Goal: Task Accomplishment & Management: Manage account settings

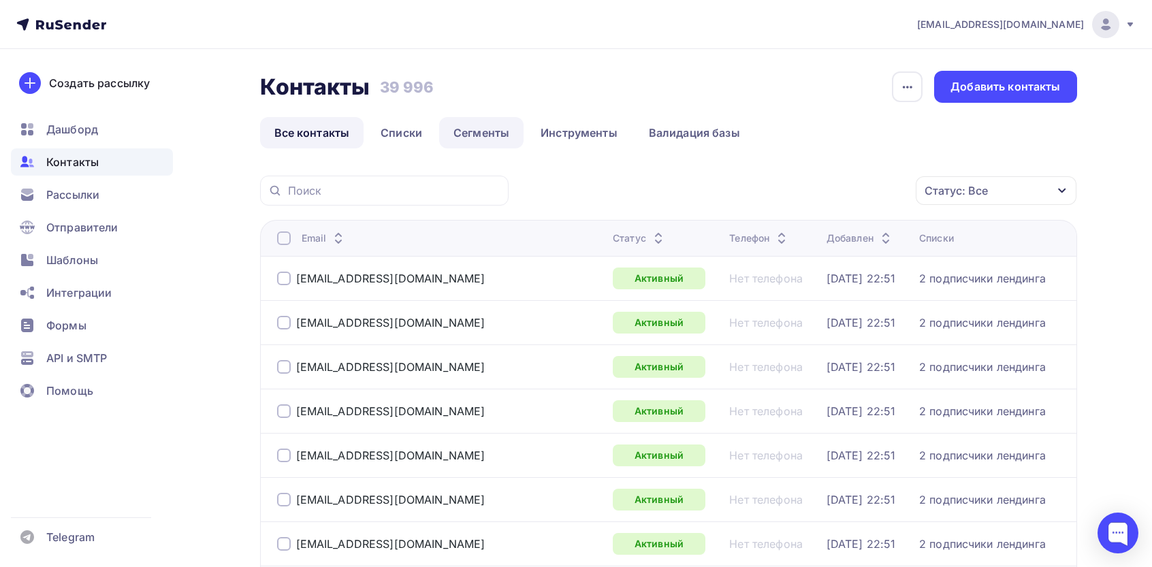
click at [487, 137] on link "Сегменты" at bounding box center [481, 132] width 84 height 31
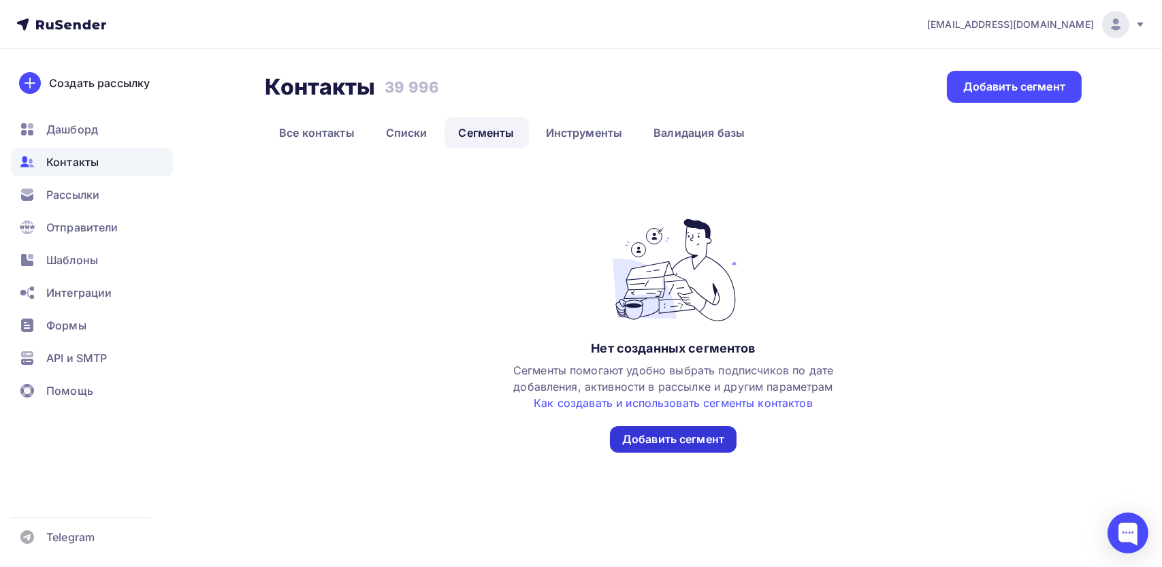
click at [563, 449] on div "Добавить сегмент" at bounding box center [673, 439] width 127 height 27
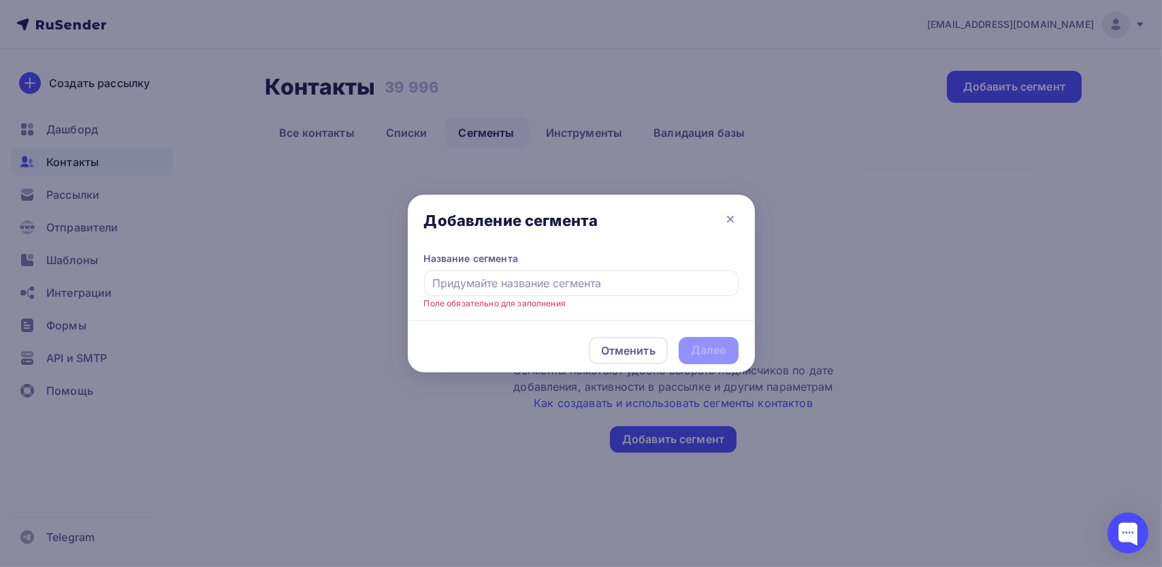
click at [537, 263] on legend "Название сегмента" at bounding box center [581, 261] width 314 height 18
click at [535, 287] on input "text" at bounding box center [581, 283] width 314 height 26
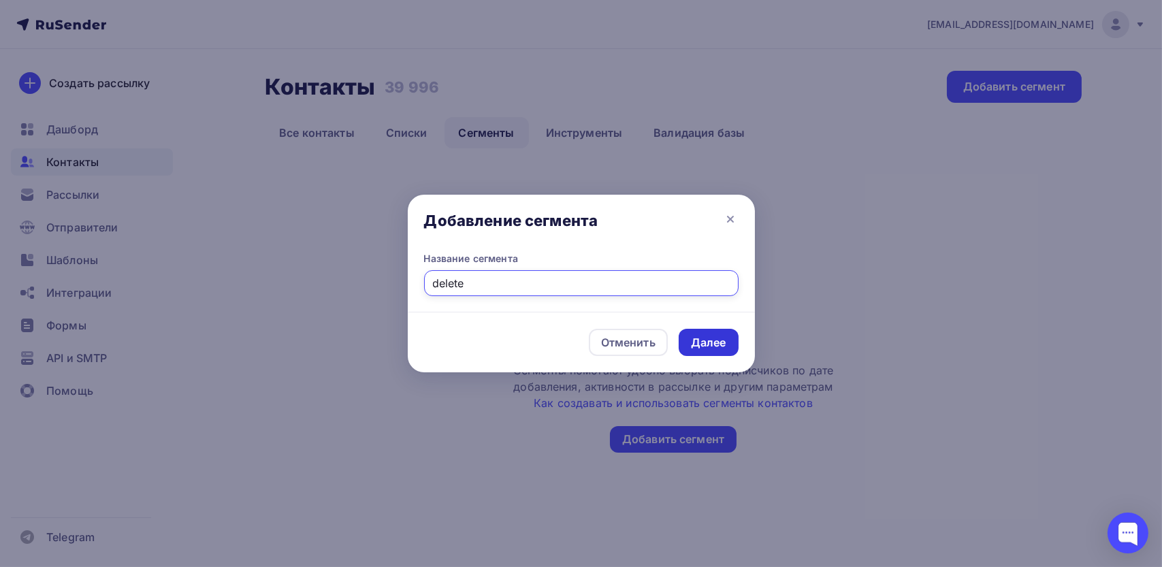
type input "delete"
click at [563, 343] on div "Далее" at bounding box center [708, 343] width 35 height 16
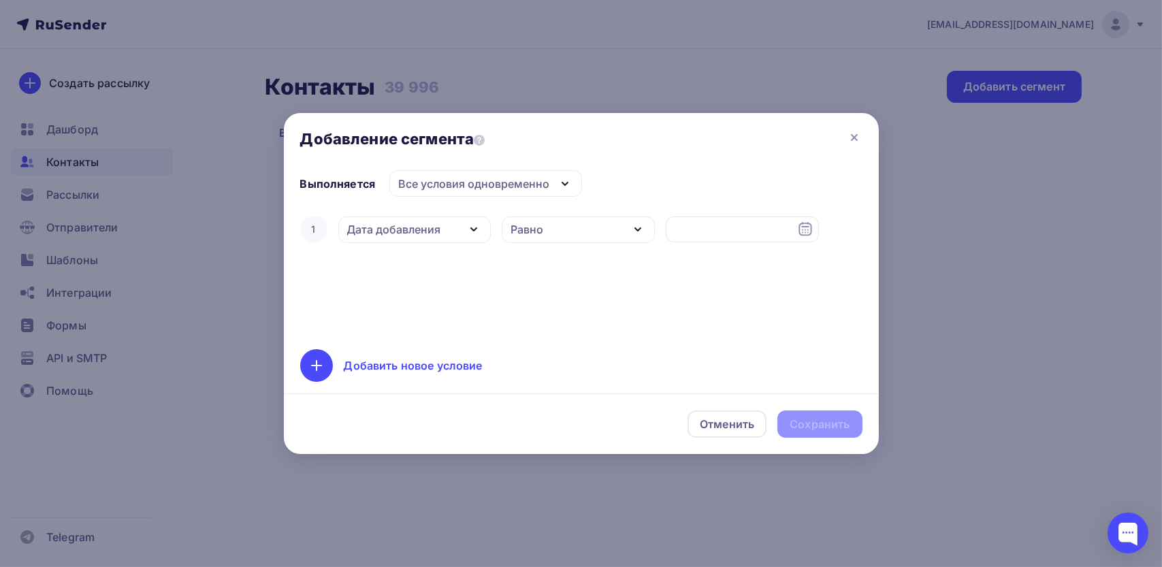
click at [429, 230] on div "Дата добавления" at bounding box center [394, 229] width 94 height 16
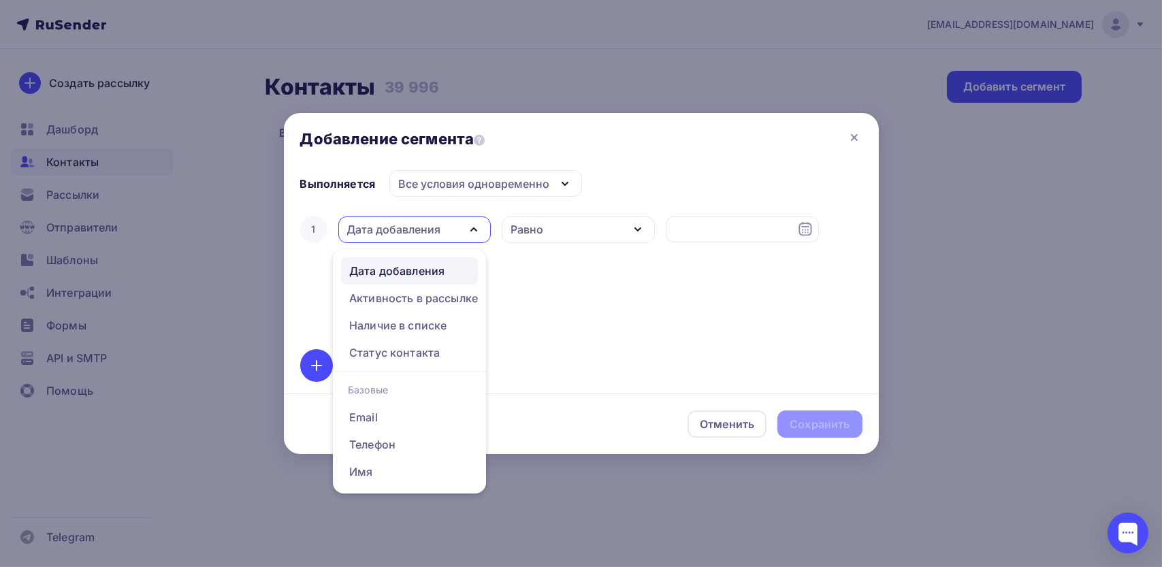
click at [477, 184] on div "Все условия одновременно" at bounding box center [473, 184] width 151 height 16
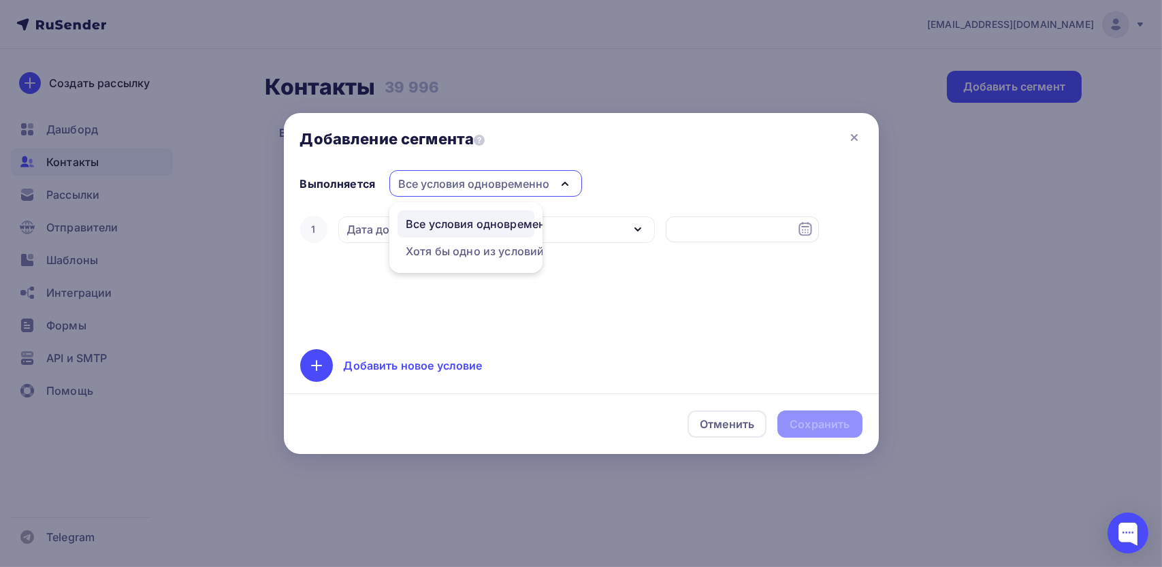
click at [358, 239] on div "Дата добавления" at bounding box center [414, 229] width 153 height 27
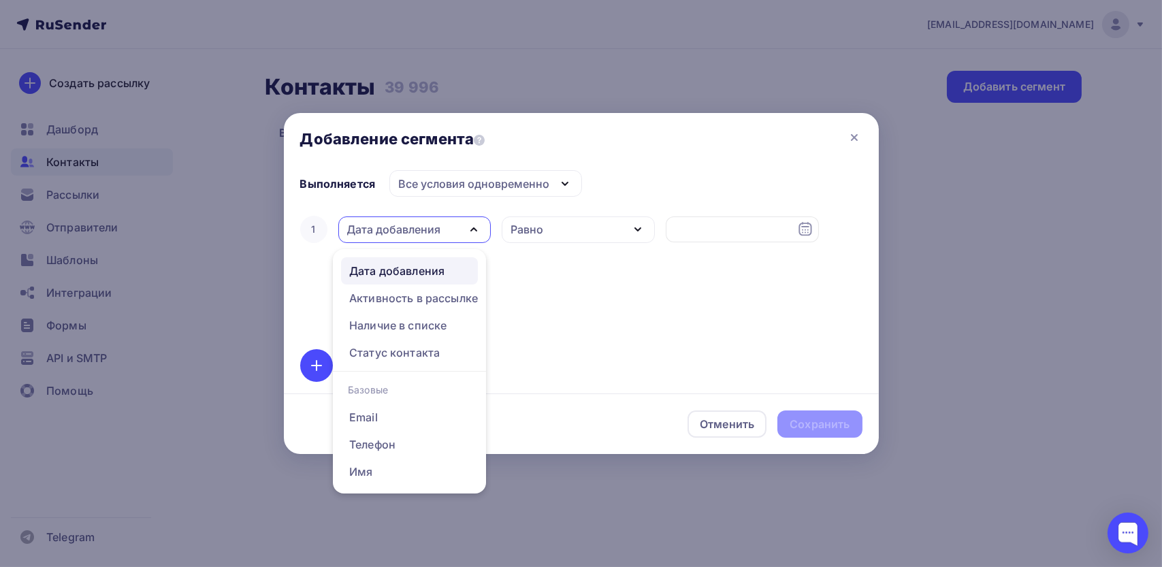
click at [539, 224] on div "Равно" at bounding box center [526, 229] width 33 height 16
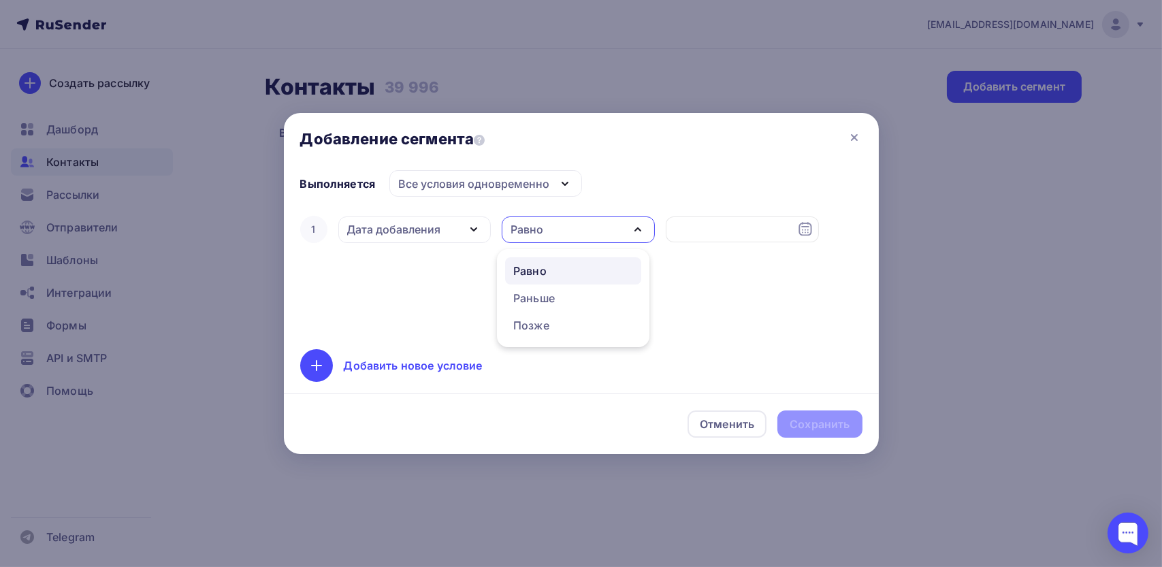
click at [442, 226] on div "Дата добавления" at bounding box center [414, 229] width 153 height 27
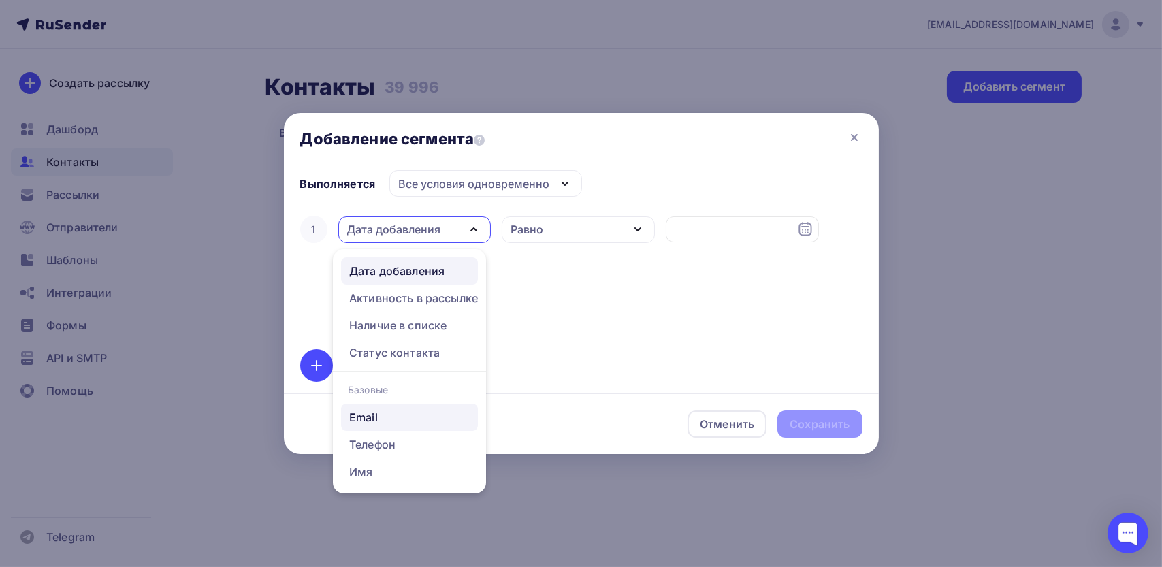
click at [391, 414] on div "Email" at bounding box center [409, 417] width 120 height 16
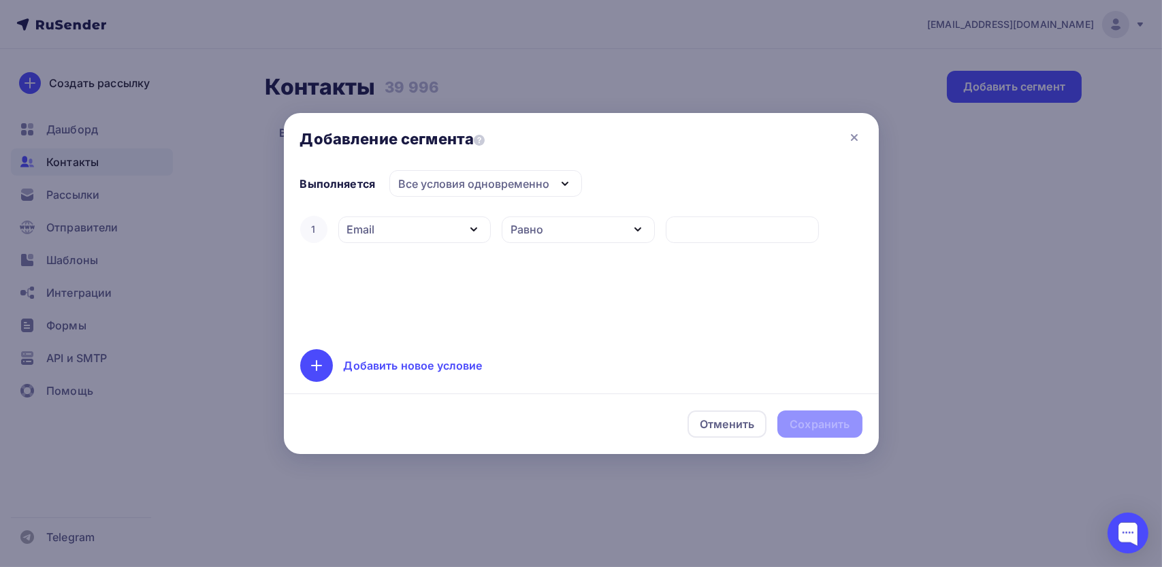
click at [563, 239] on div "Равно" at bounding box center [578, 229] width 153 height 27
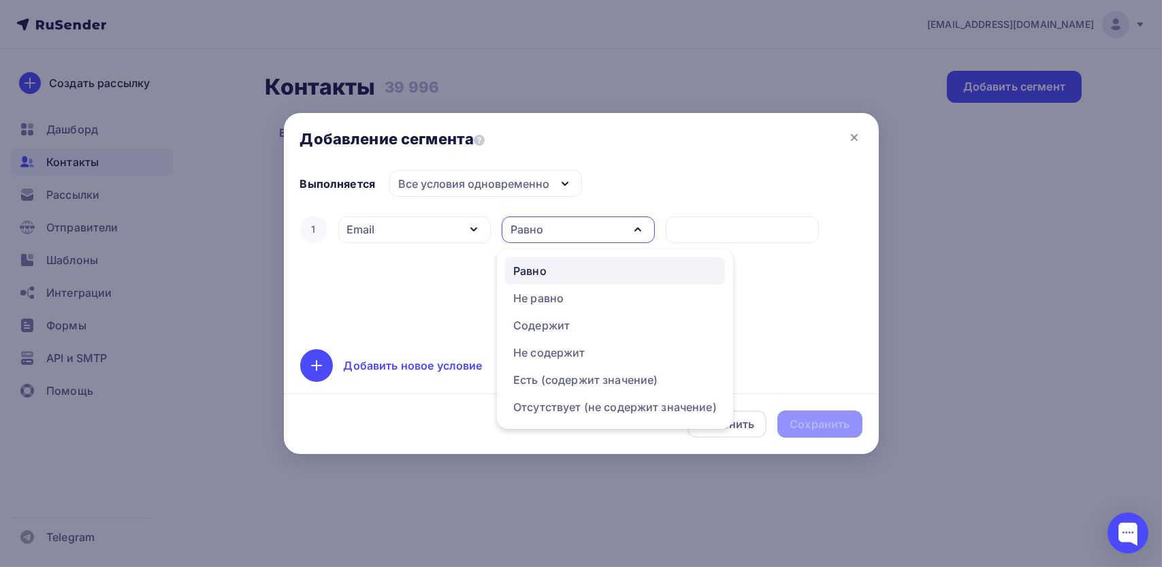
click at [563, 206] on div "Выполняется Все условия одновременно Все условия одновременно Хотя бы одно из у…" at bounding box center [581, 276] width 562 height 212
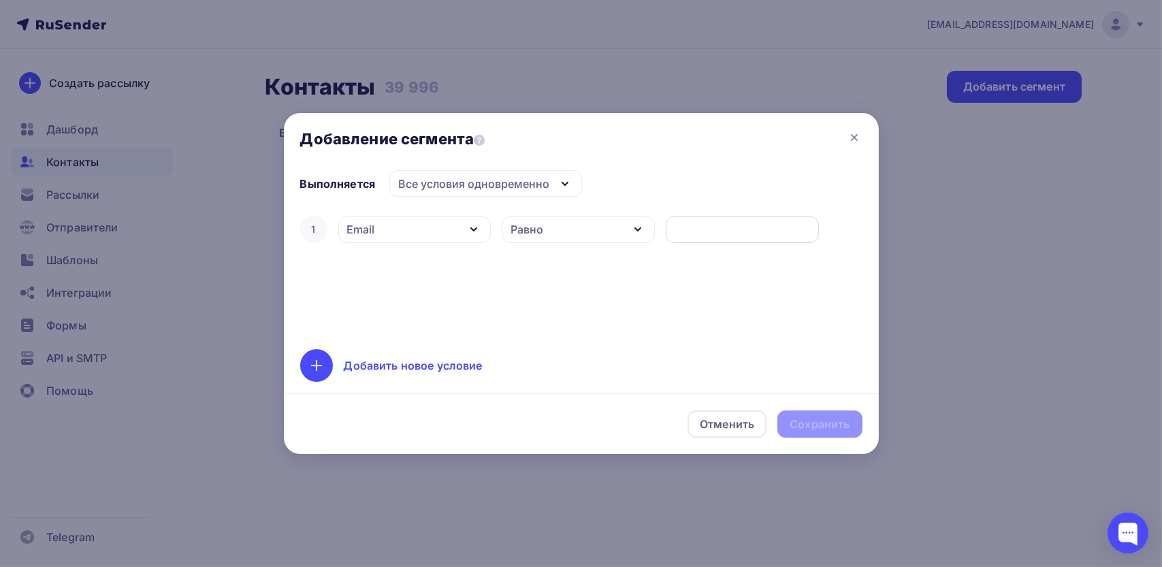
click at [563, 234] on input "text" at bounding box center [741, 229] width 137 height 16
click at [407, 361] on div "Добавить новое условие" at bounding box center [413, 365] width 139 height 16
click at [402, 263] on div "Дата добавления" at bounding box center [414, 273] width 153 height 27
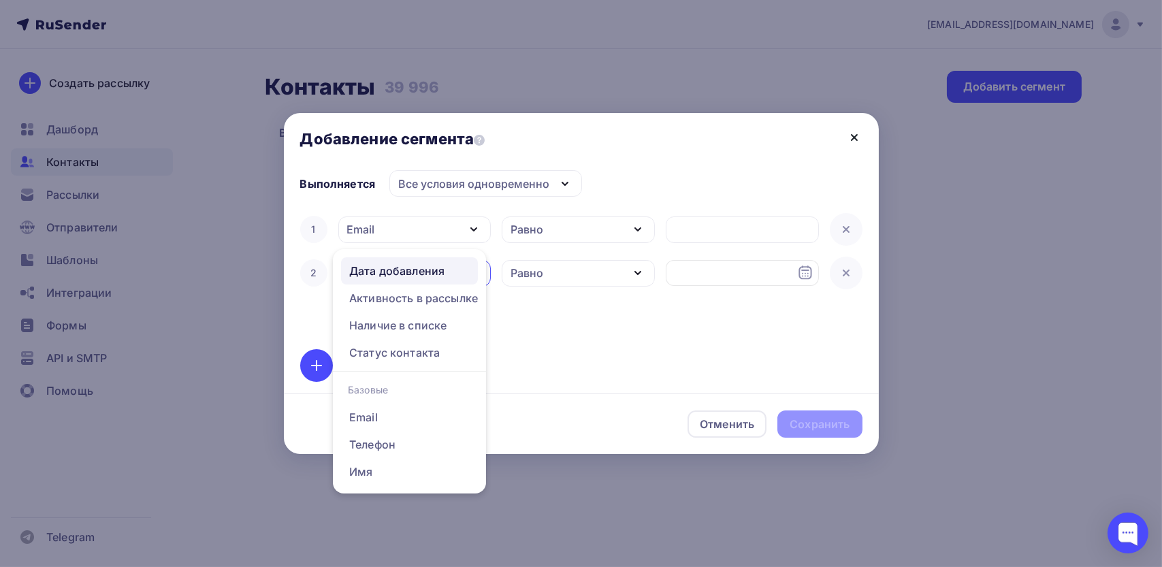
click at [563, 144] on icon at bounding box center [854, 137] width 16 height 16
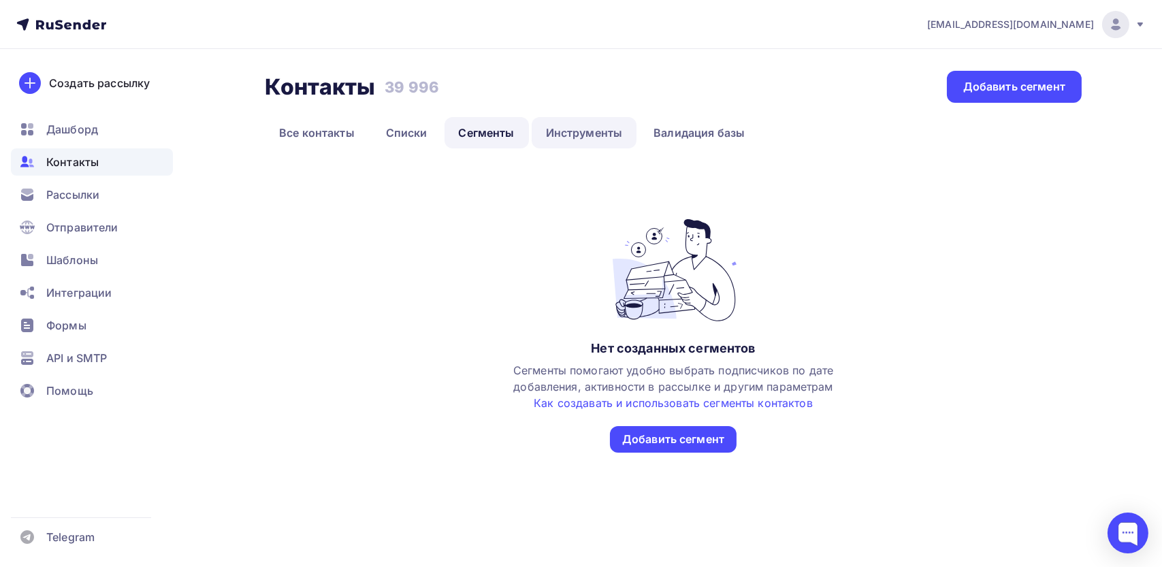
click at [563, 142] on link "Инструменты" at bounding box center [585, 132] width 106 height 31
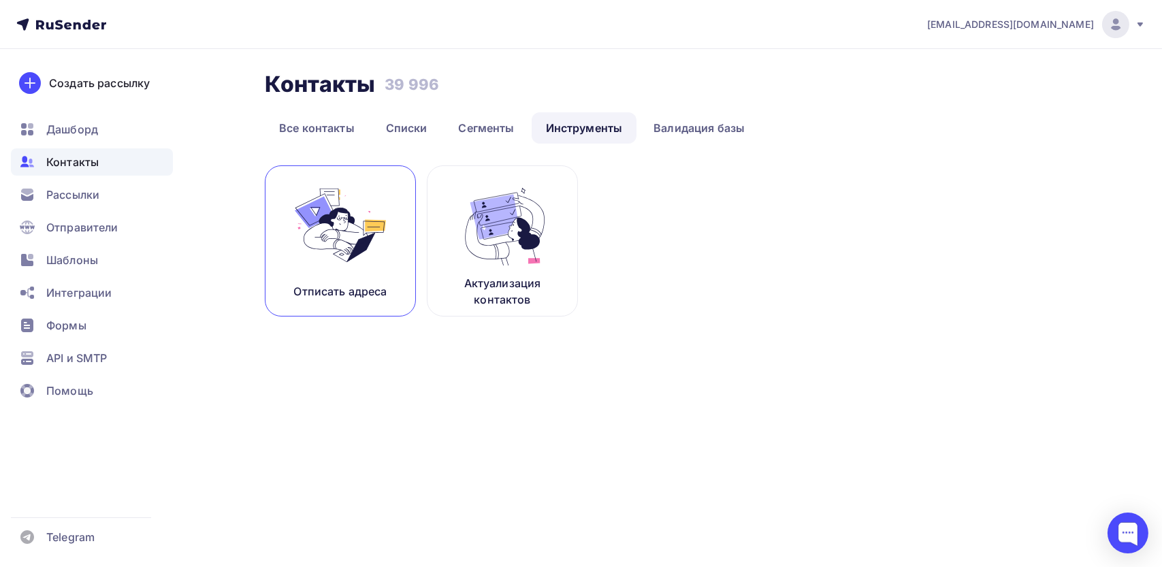
click at [347, 250] on img at bounding box center [340, 225] width 91 height 86
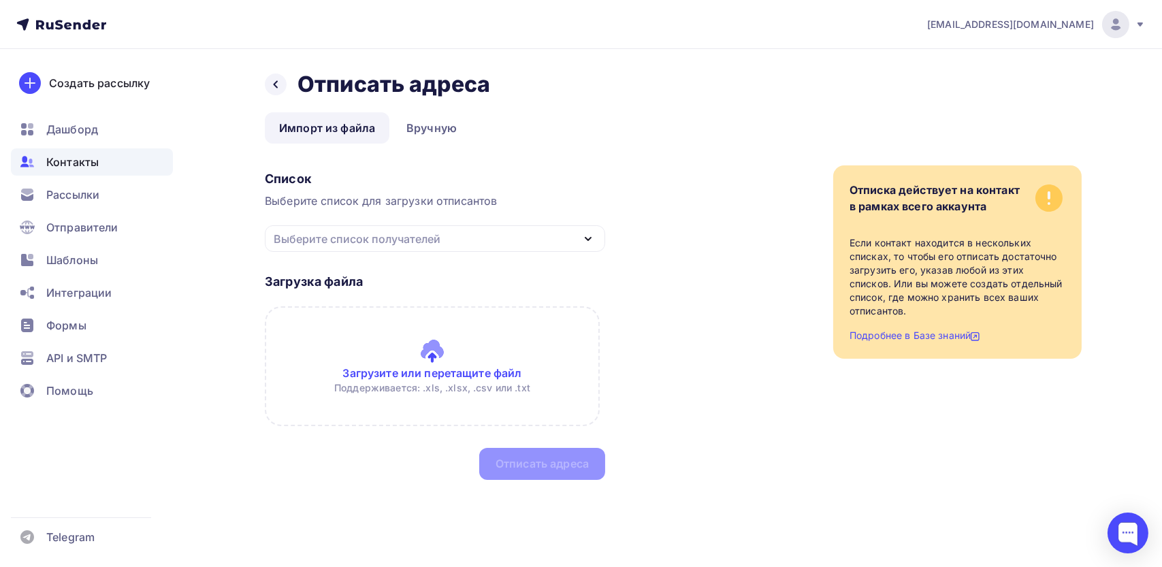
click at [380, 241] on div "Выберите список получателей" at bounding box center [357, 239] width 167 height 16
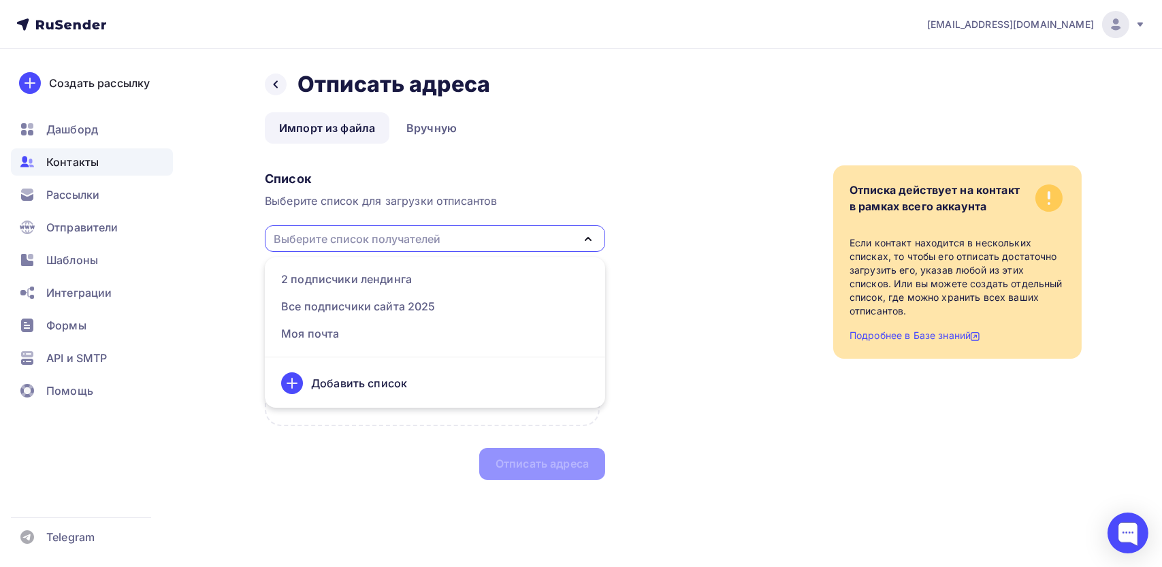
click at [475, 131] on ul "Импорт из файла Вручную" at bounding box center [673, 127] width 817 height 31
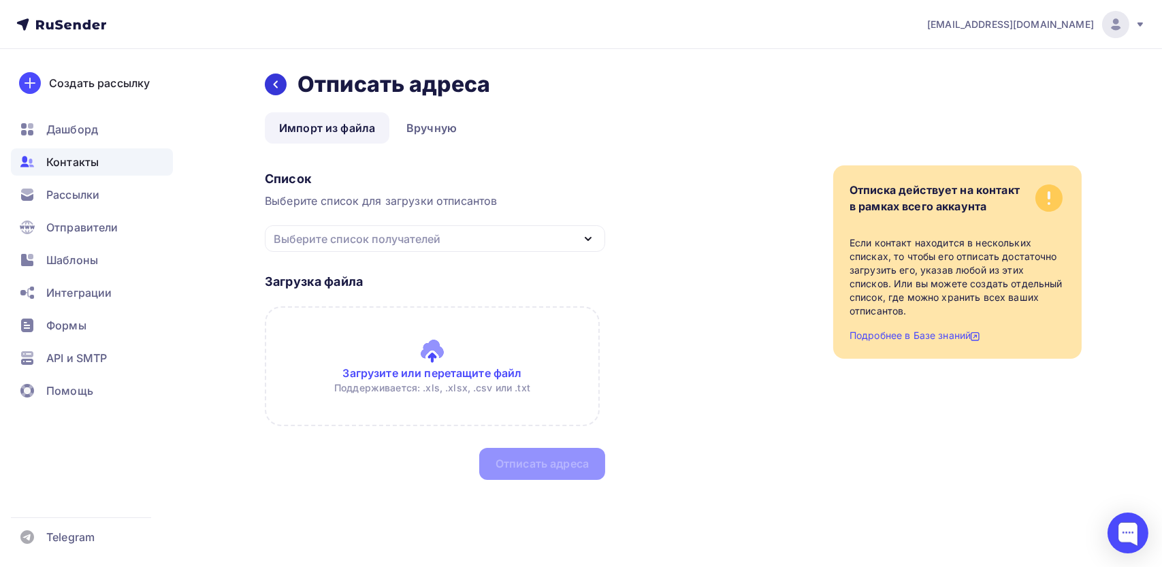
click at [276, 88] on icon at bounding box center [275, 84] width 11 height 11
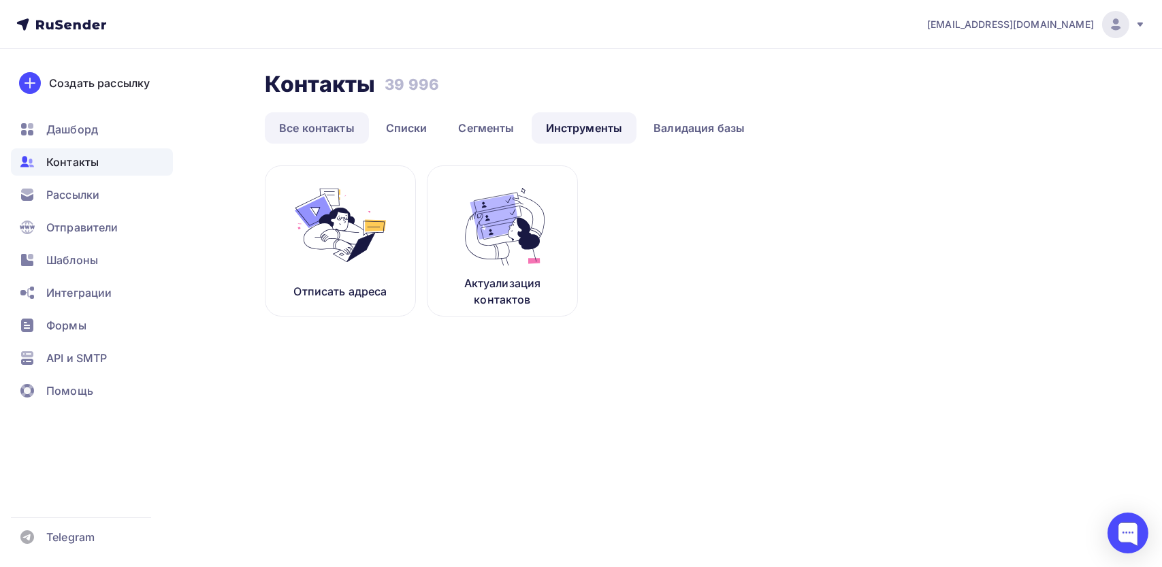
click at [321, 129] on link "Все контакты" at bounding box center [317, 127] width 104 height 31
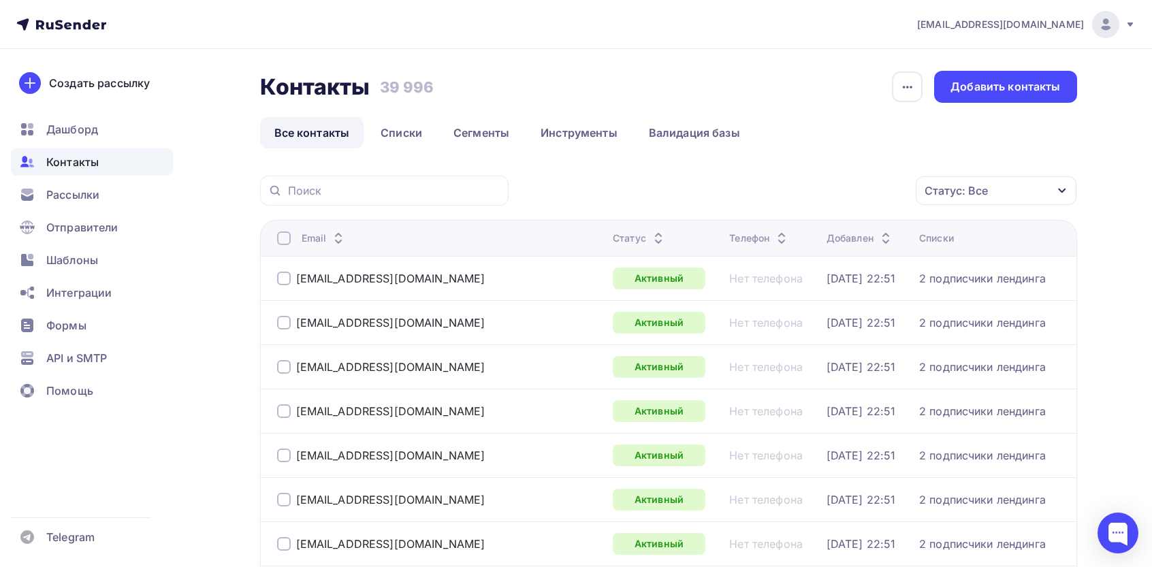
click at [563, 195] on div "Статус: Все" at bounding box center [955, 190] width 63 height 16
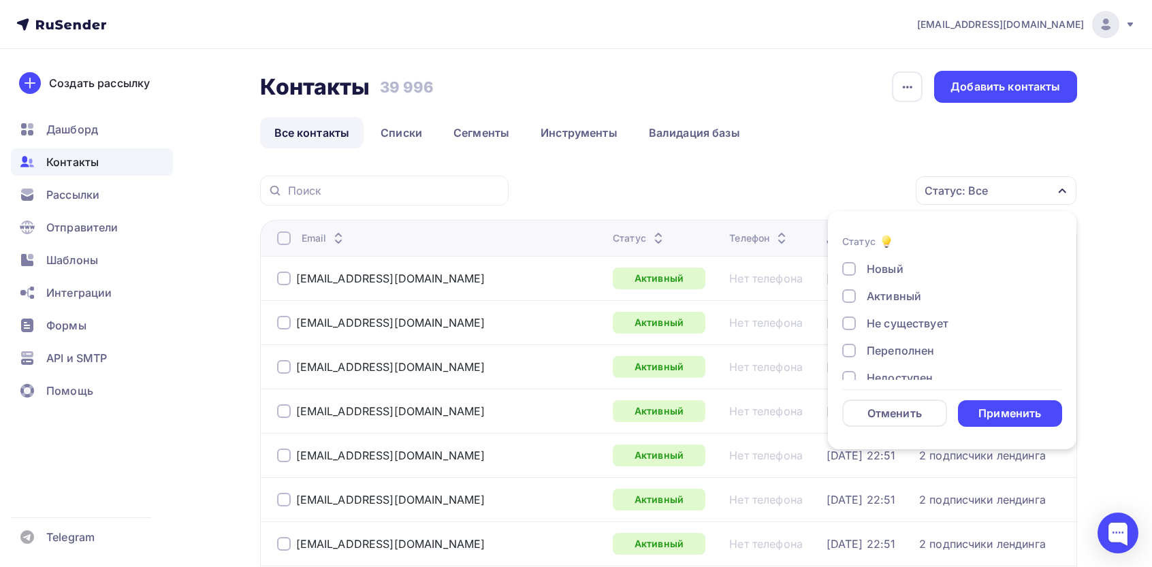
scroll to position [98, 0]
click at [563, 336] on div "Отписан вручную" at bounding box center [915, 334] width 98 height 16
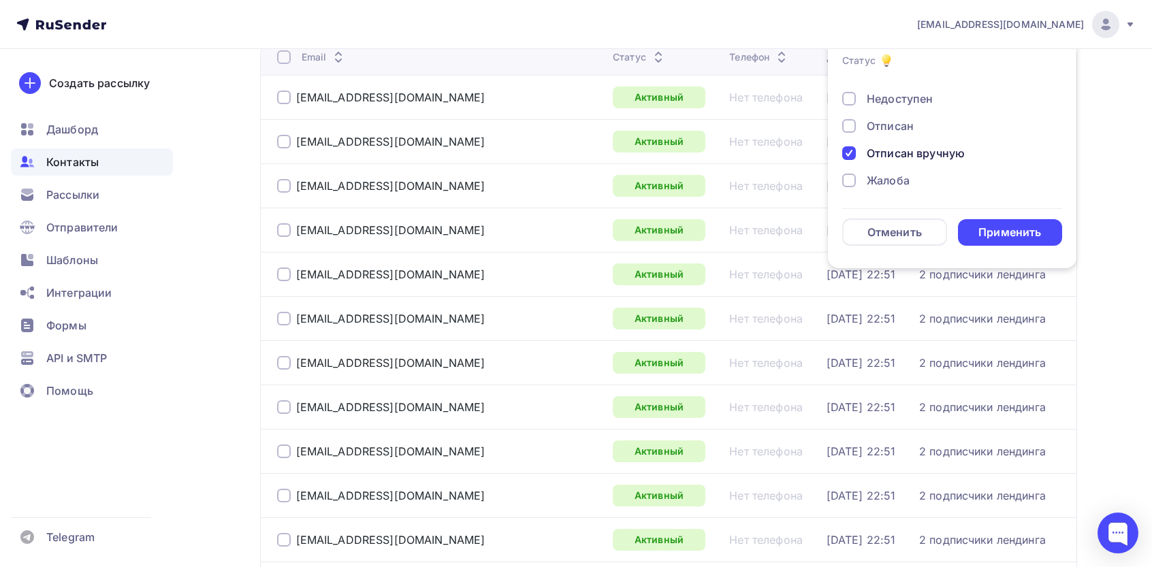
click at [563, 193] on div "Новый Активный Не существует Переполнен Недоступен Отписан Отписан вручную [GEO…" at bounding box center [952, 91] width 220 height 218
click at [563, 180] on div "Жалоба" at bounding box center [887, 180] width 43 height 16
click at [563, 122] on div "Отписан" at bounding box center [889, 126] width 47 height 16
click at [563, 152] on div "Отписан вручную" at bounding box center [915, 153] width 98 height 16
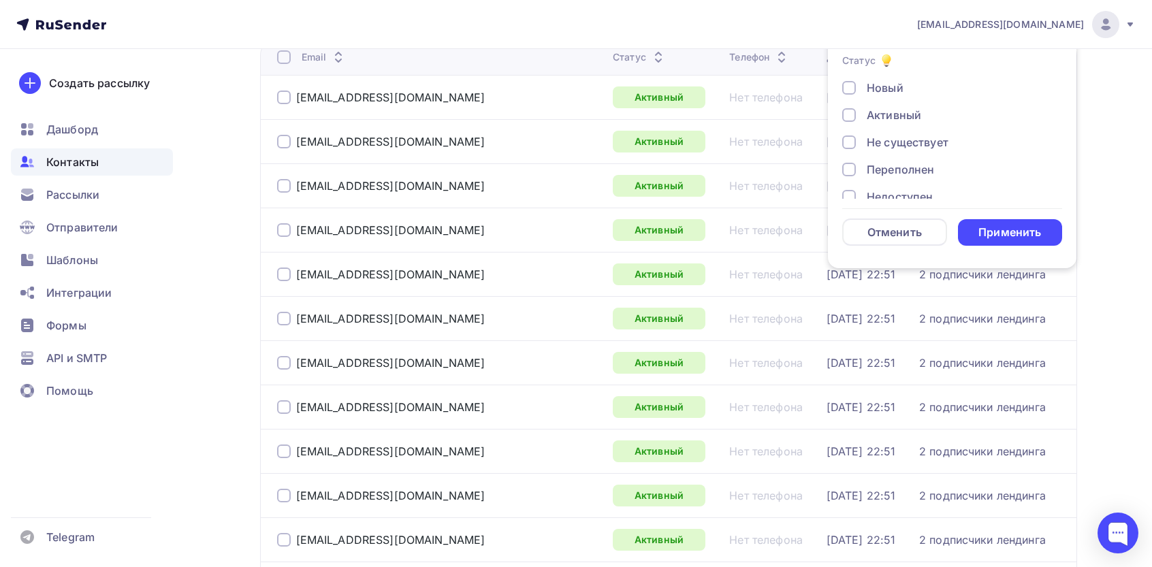
click at [563, 193] on div "Недоступен" at bounding box center [899, 197] width 66 height 16
click at [563, 144] on div "Не существует" at bounding box center [907, 142] width 82 height 16
click at [563, 166] on div "Переполнен" at bounding box center [899, 169] width 67 height 16
click at [563, 235] on div "Применить" at bounding box center [1009, 233] width 63 height 16
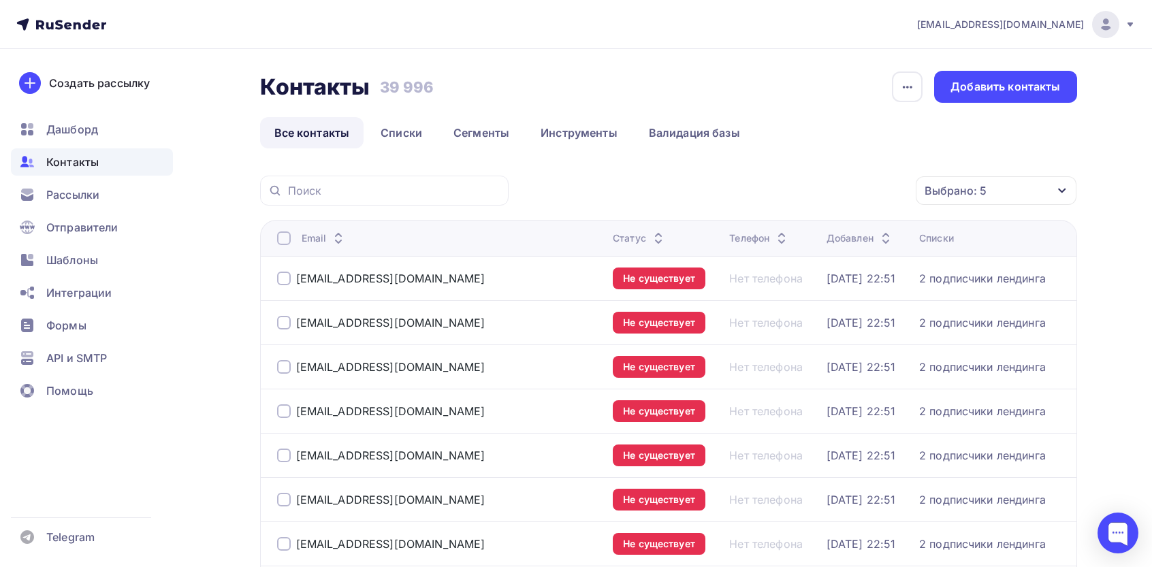
click at [278, 246] on th "Email" at bounding box center [434, 238] width 348 height 36
click at [285, 232] on div at bounding box center [284, 238] width 14 height 14
click at [563, 197] on div "Действие" at bounding box center [814, 191] width 180 height 27
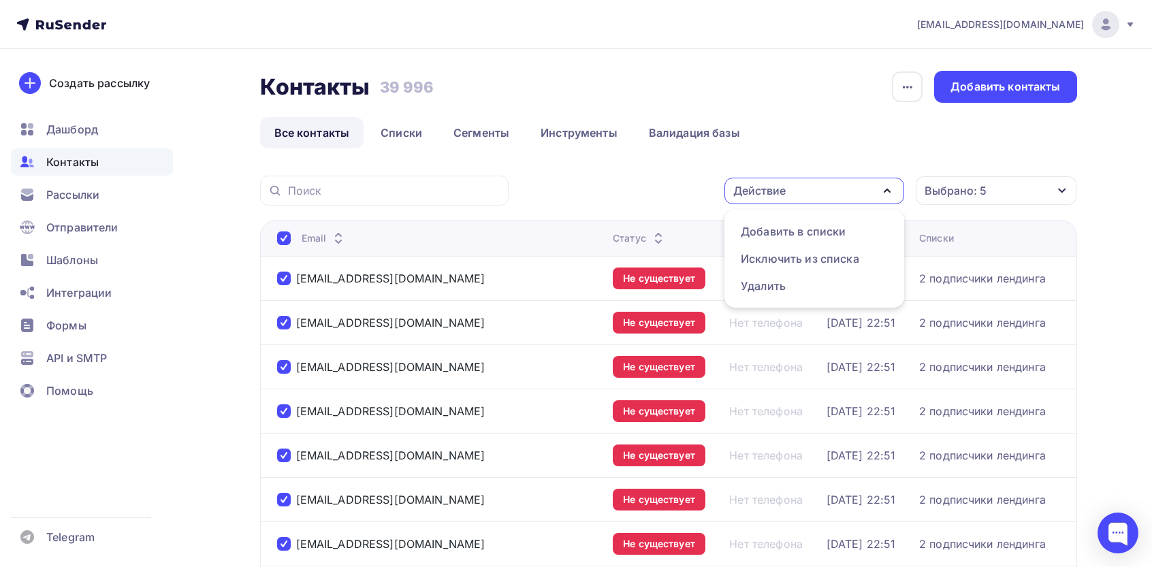
click at [563, 193] on div "Выбрано: 5" at bounding box center [955, 190] width 62 height 16
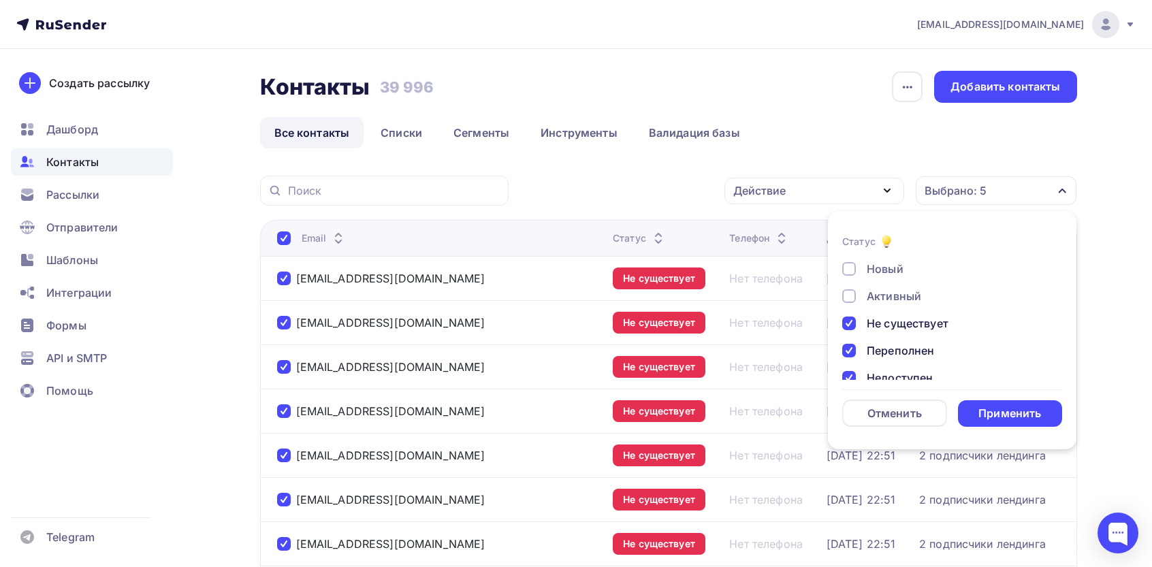
click at [563, 190] on div "Действие" at bounding box center [814, 191] width 180 height 27
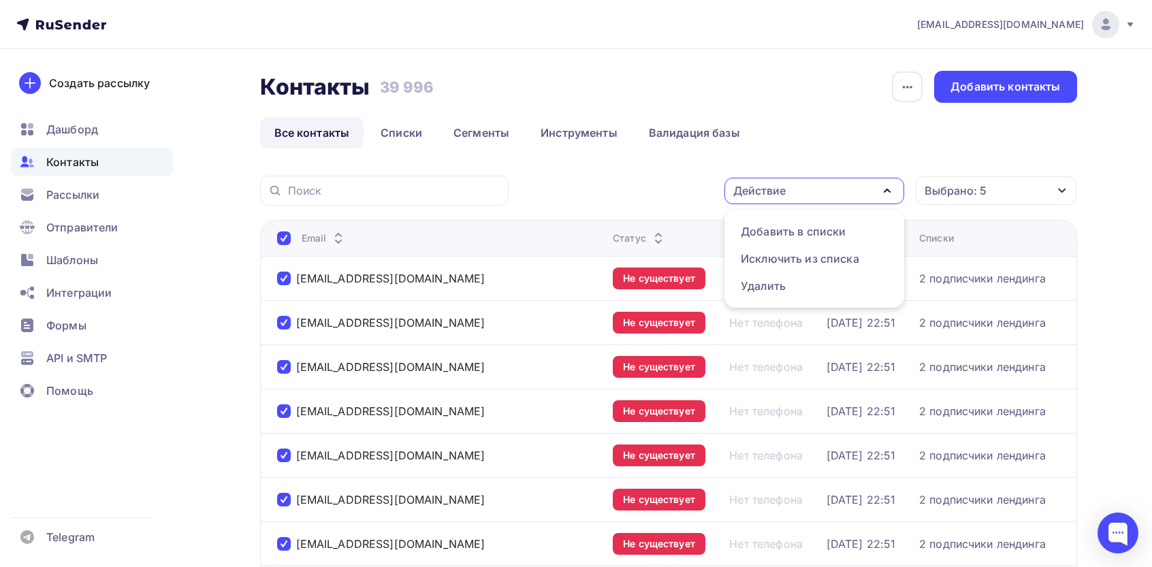
click at [274, 234] on th "Email" at bounding box center [434, 238] width 348 height 36
click at [280, 237] on div at bounding box center [284, 238] width 14 height 14
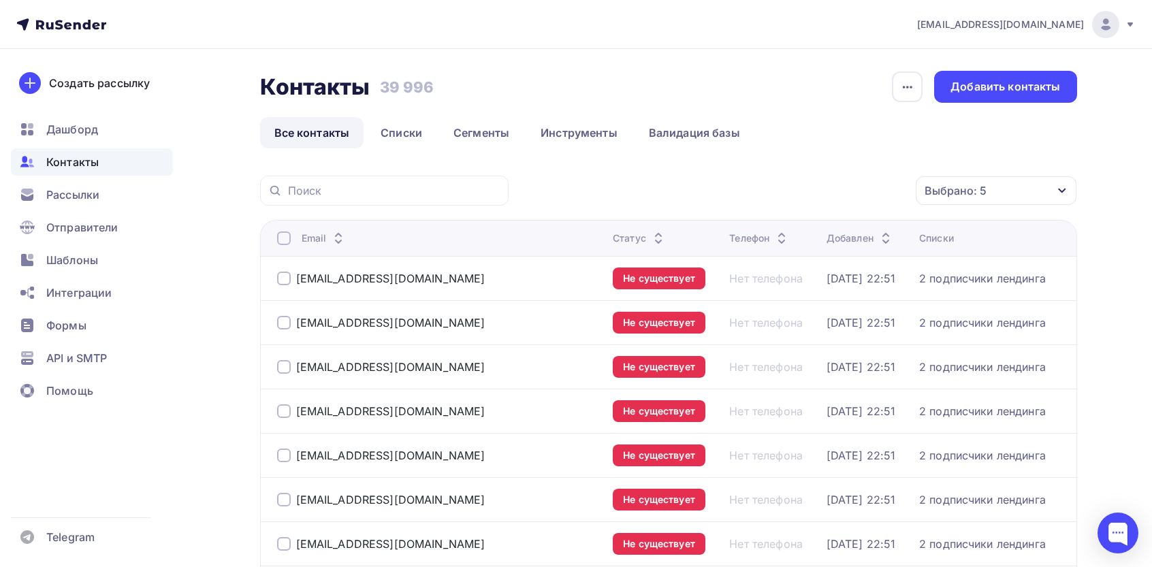
click at [283, 237] on div at bounding box center [284, 238] width 14 height 14
click at [563, 193] on div "Действие" at bounding box center [759, 190] width 52 height 16
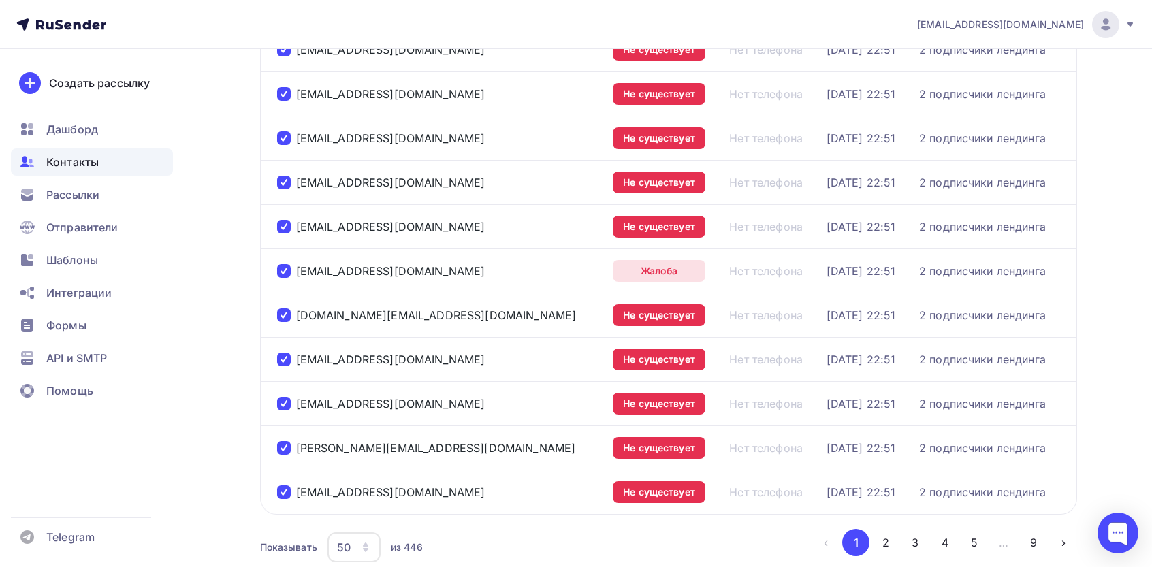
scroll to position [2037, 0]
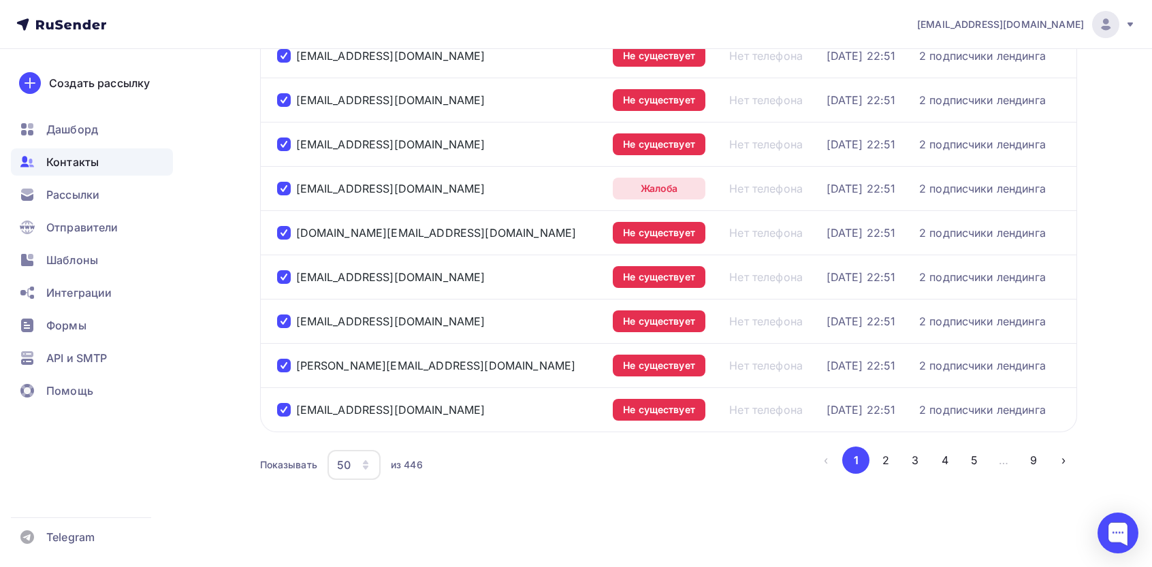
click at [329, 464] on div "50" at bounding box center [353, 465] width 53 height 30
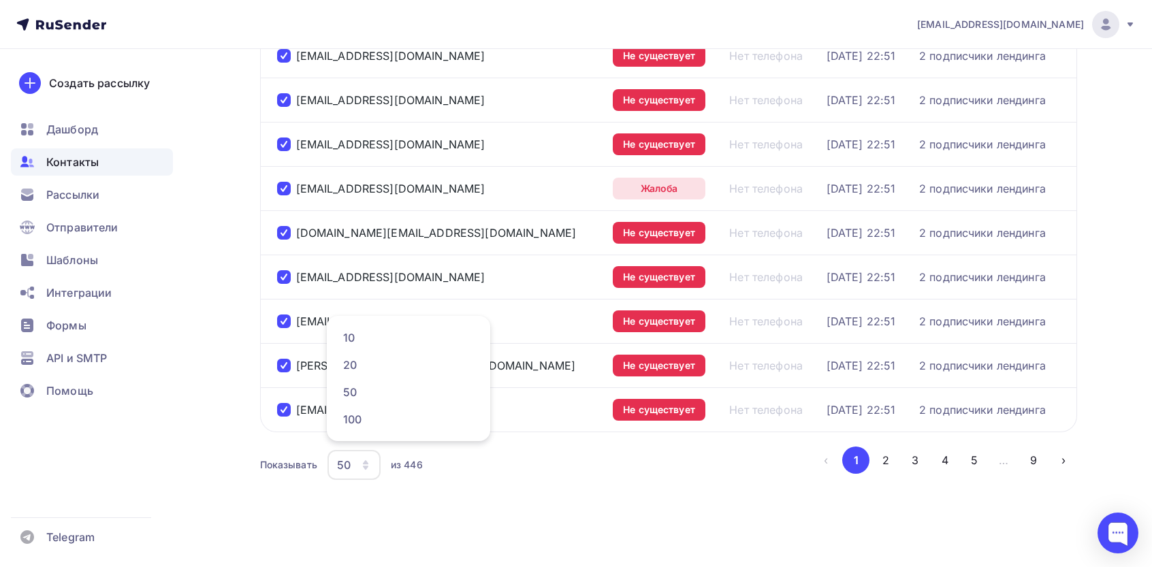
click at [553, 478] on div "Показывать 50 10 20 50 100 из 446 ‹ 1 2 3 4 5 … 9 ›" at bounding box center [668, 465] width 817 height 37
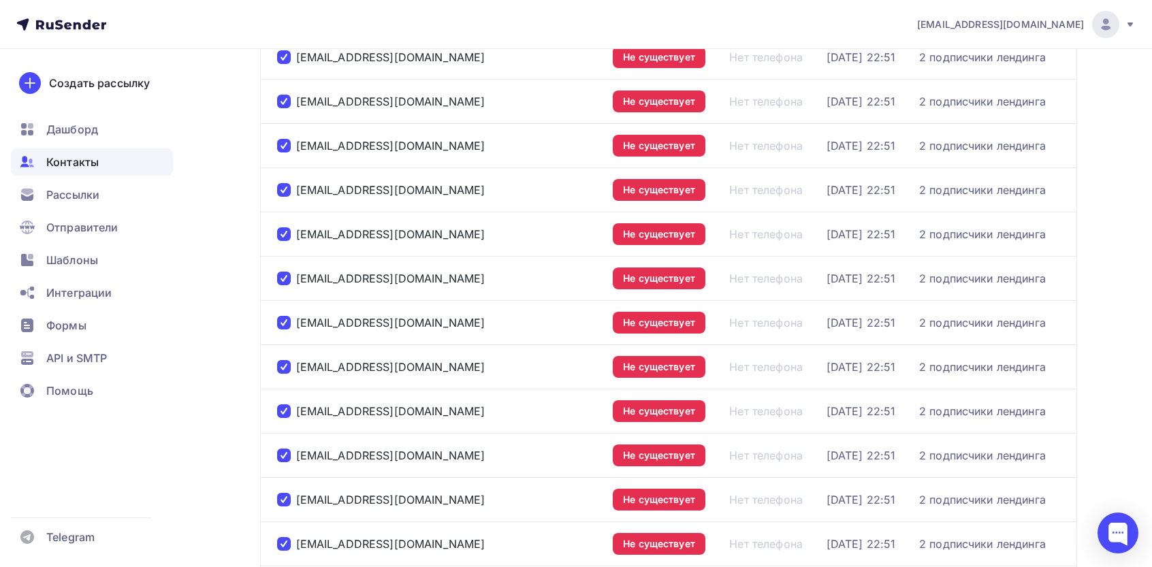
scroll to position [0, 0]
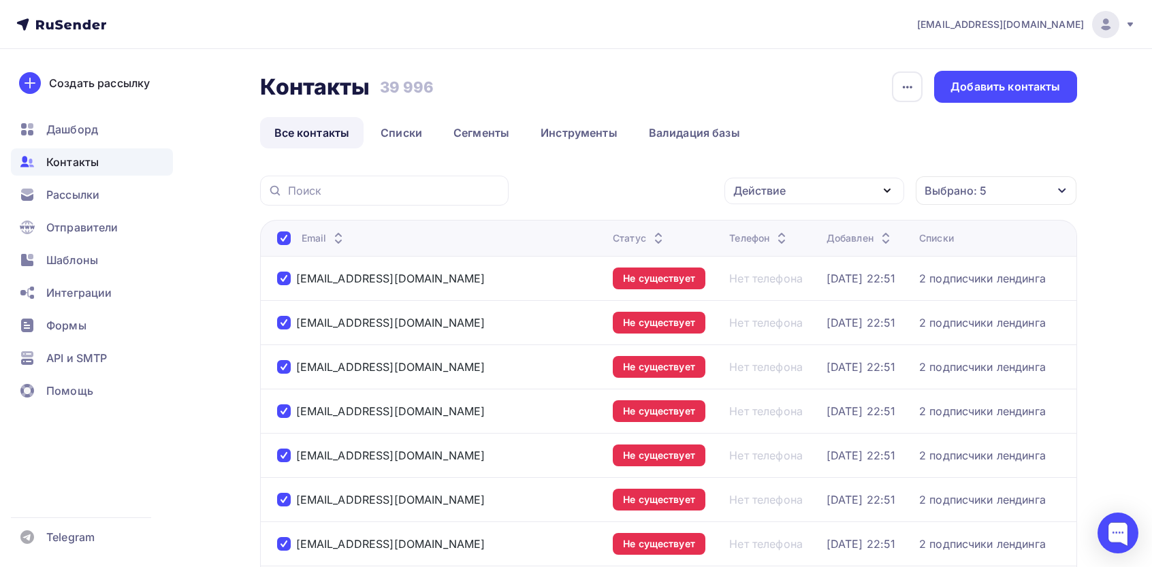
click at [563, 199] on div "Выбрано: 5" at bounding box center [995, 190] width 161 height 29
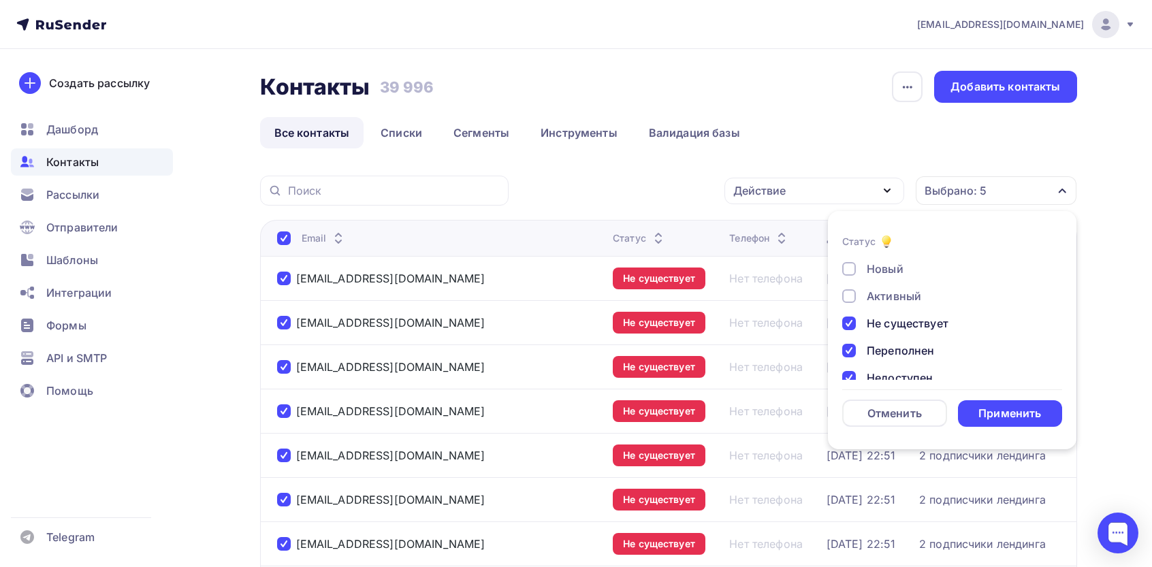
click at [563, 189] on div "Действие" at bounding box center [814, 191] width 180 height 27
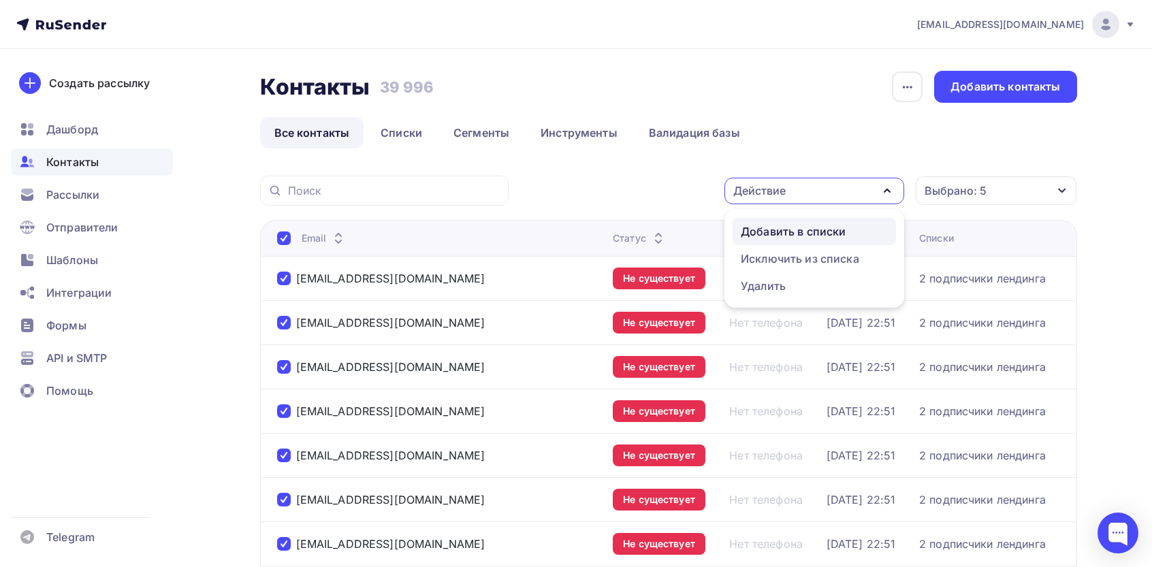
click at [563, 235] on div "Добавить в списки" at bounding box center [793, 231] width 105 height 16
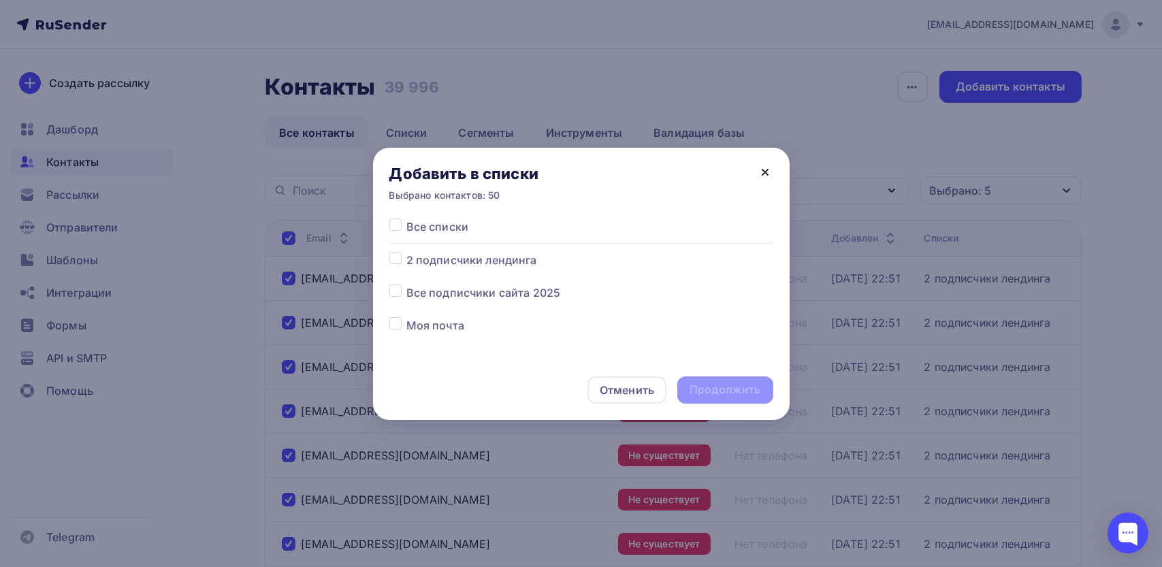
click at [563, 177] on icon at bounding box center [765, 172] width 16 height 16
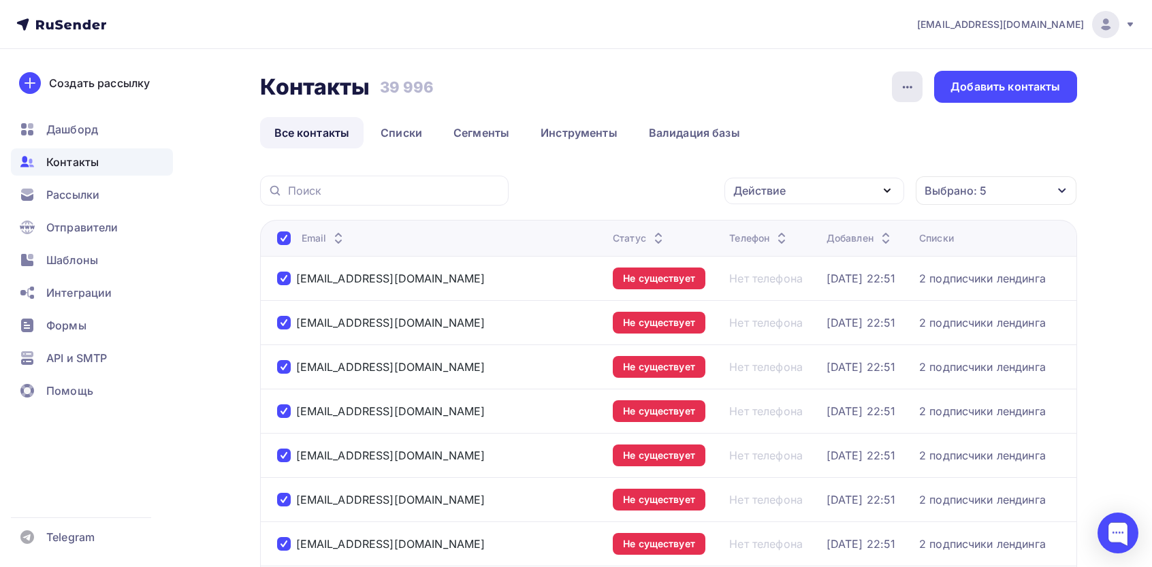
drag, startPoint x: 889, startPoint y: 67, endPoint x: 911, endPoint y: 88, distance: 30.8
click at [563, 88] on icon "button" at bounding box center [907, 87] width 16 height 16
click at [563, 133] on ul "Все контакты Списки Сегменты Инструменты Валидация базы" at bounding box center [668, 132] width 817 height 31
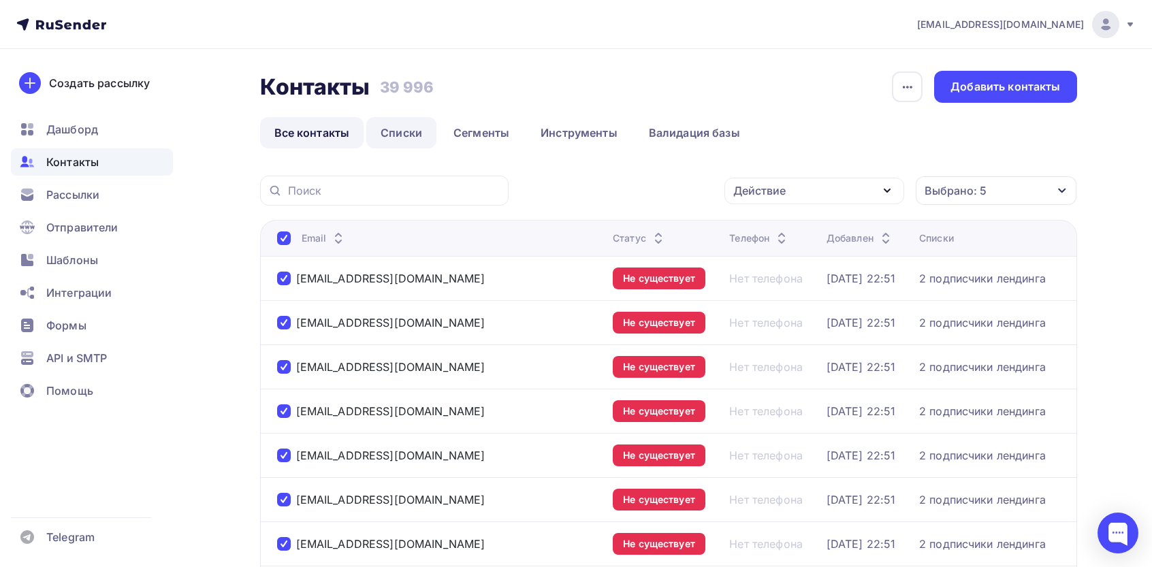
click at [411, 126] on link "Списки" at bounding box center [401, 132] width 70 height 31
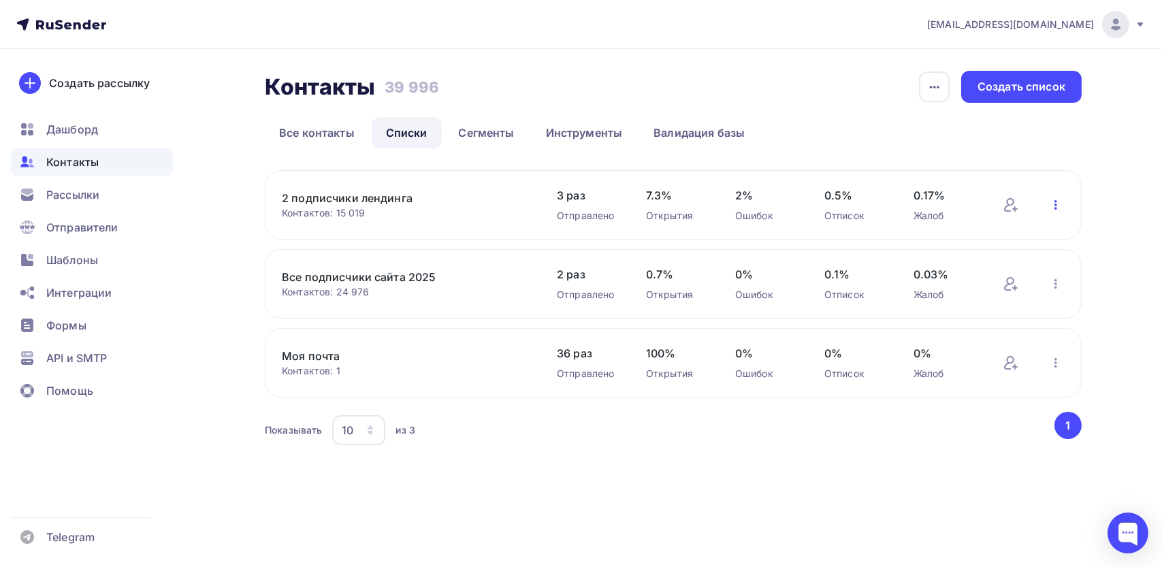
click at [563, 204] on icon "button" at bounding box center [1056, 205] width 16 height 16
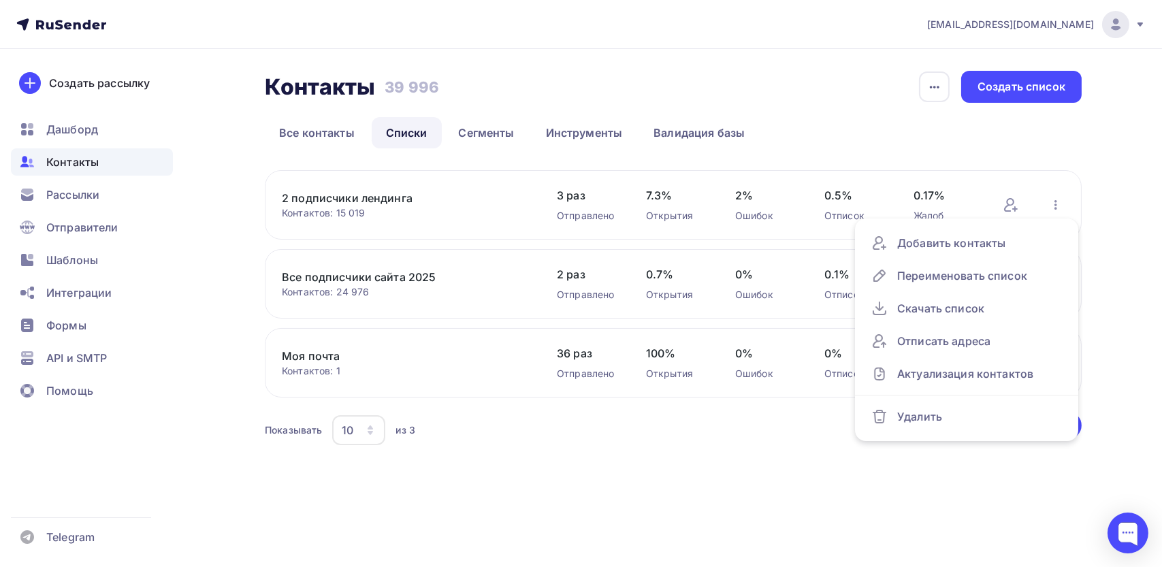
drag, startPoint x: 369, startPoint y: 201, endPoint x: 634, endPoint y: 438, distance: 355.3
click at [515, 340] on div "2 подписчики лендинга Контактов: 15 019 Добавить контакты Переименовать список …" at bounding box center [673, 309] width 817 height 278
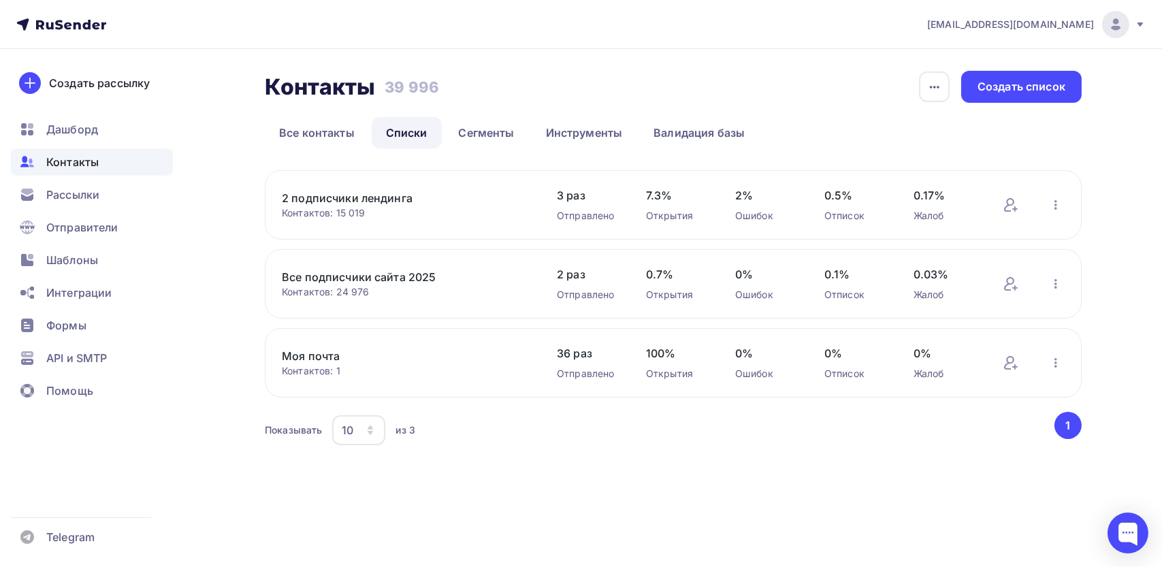
click at [563, 471] on div "Контакты Контакты 39 996 39 996 История импорта Создать список Все контакты Спи…" at bounding box center [581, 276] width 1116 height 454
click at [400, 199] on link "2 подписчики лендинга" at bounding box center [397, 198] width 231 height 16
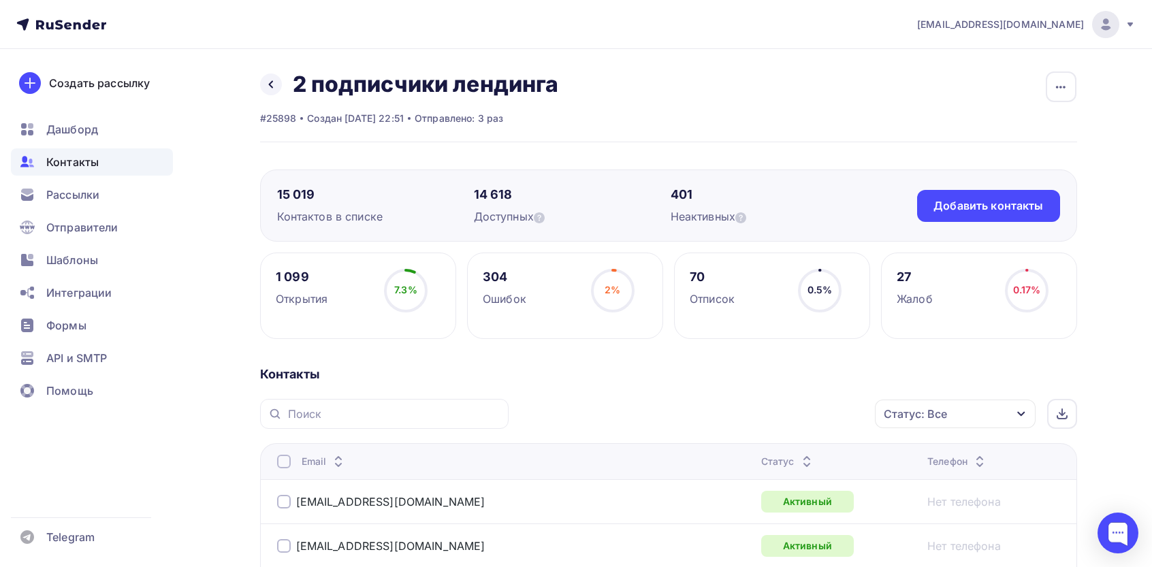
click at [563, 288] on circle at bounding box center [819, 290] width 41 height 41
click at [563, 407] on div "Статус: Все" at bounding box center [914, 414] width 63 height 16
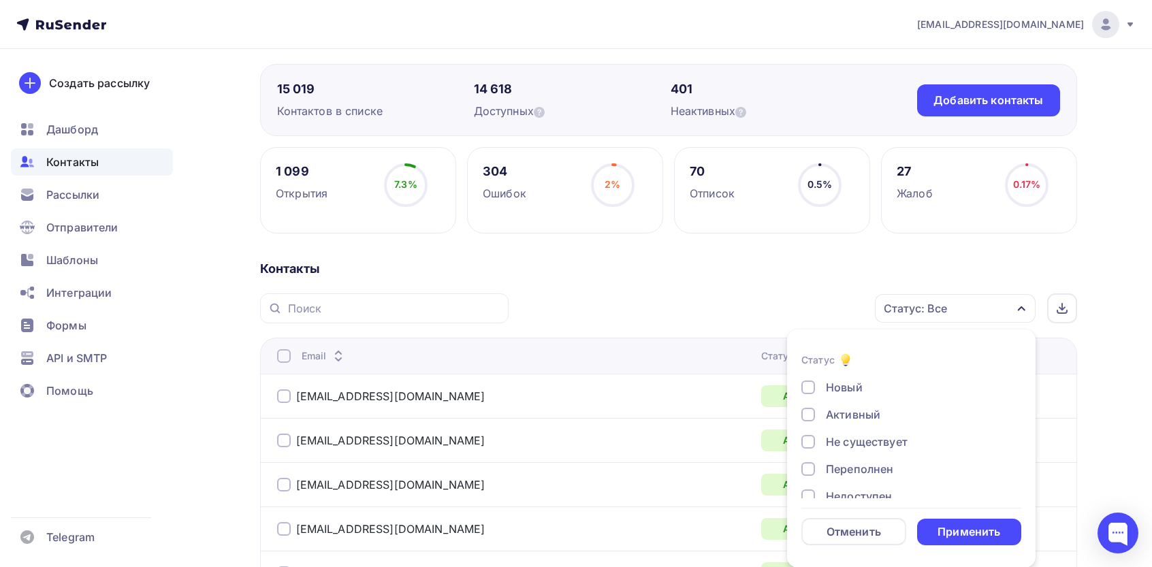
click at [563, 440] on div "Не существует" at bounding box center [867, 442] width 82 height 16
click at [563, 476] on div "Переполнен" at bounding box center [859, 469] width 67 height 16
click at [563, 403] on div "Недоступен" at bounding box center [859, 398] width 66 height 16
click at [563, 423] on div "Отписан" at bounding box center [849, 425] width 47 height 16
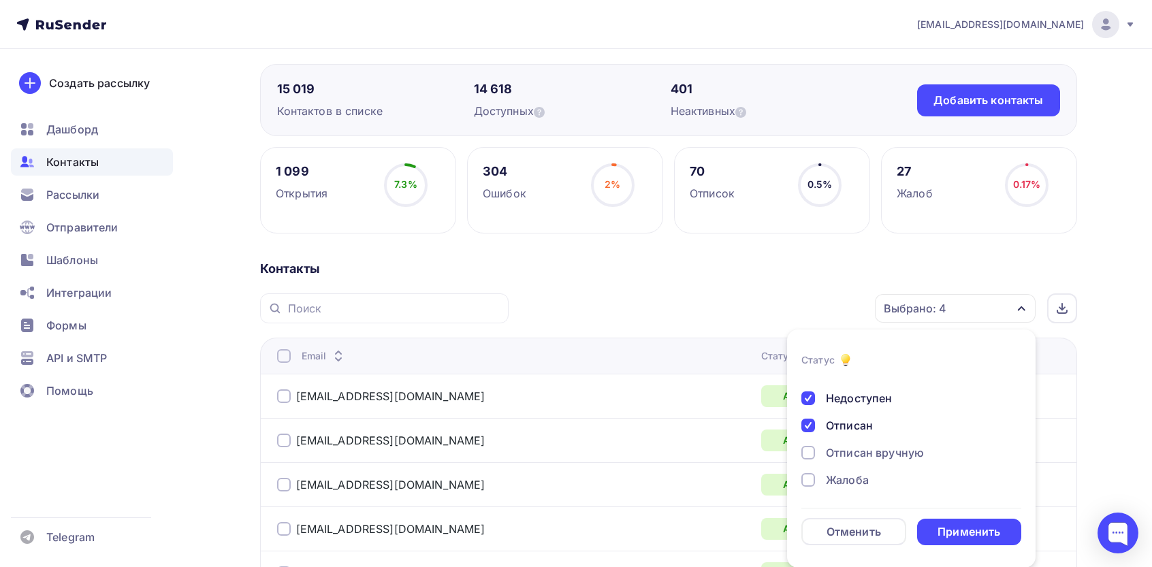
click at [563, 455] on div "Отписан вручную" at bounding box center [875, 452] width 98 height 16
click at [563, 485] on div "Жалоба" at bounding box center [847, 480] width 43 height 16
click at [563, 529] on div "Применить" at bounding box center [968, 532] width 63 height 16
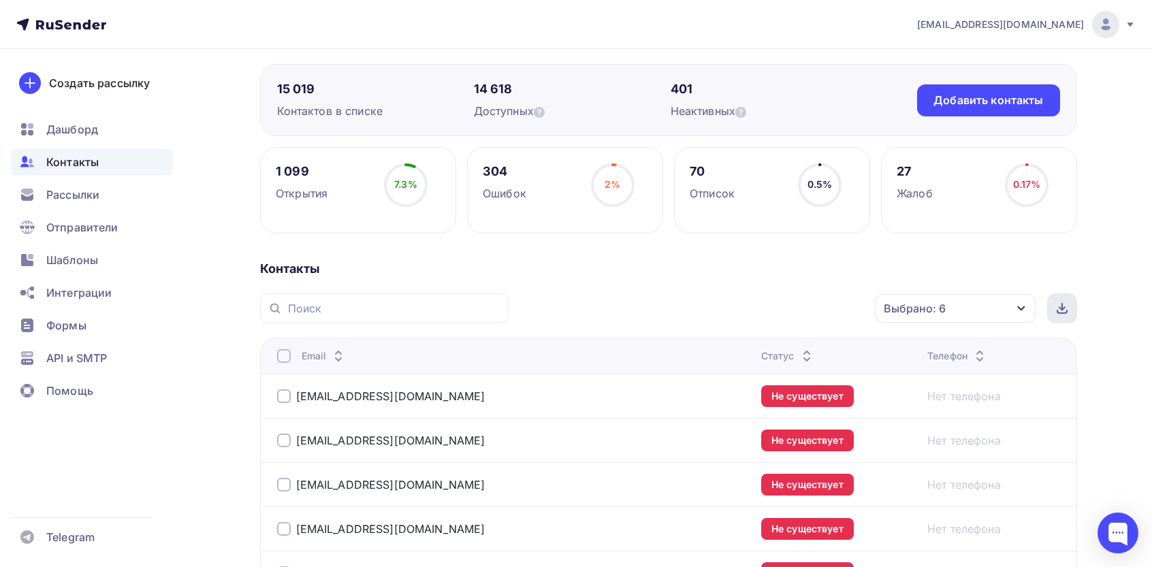
click at [563, 321] on div at bounding box center [1062, 308] width 30 height 30
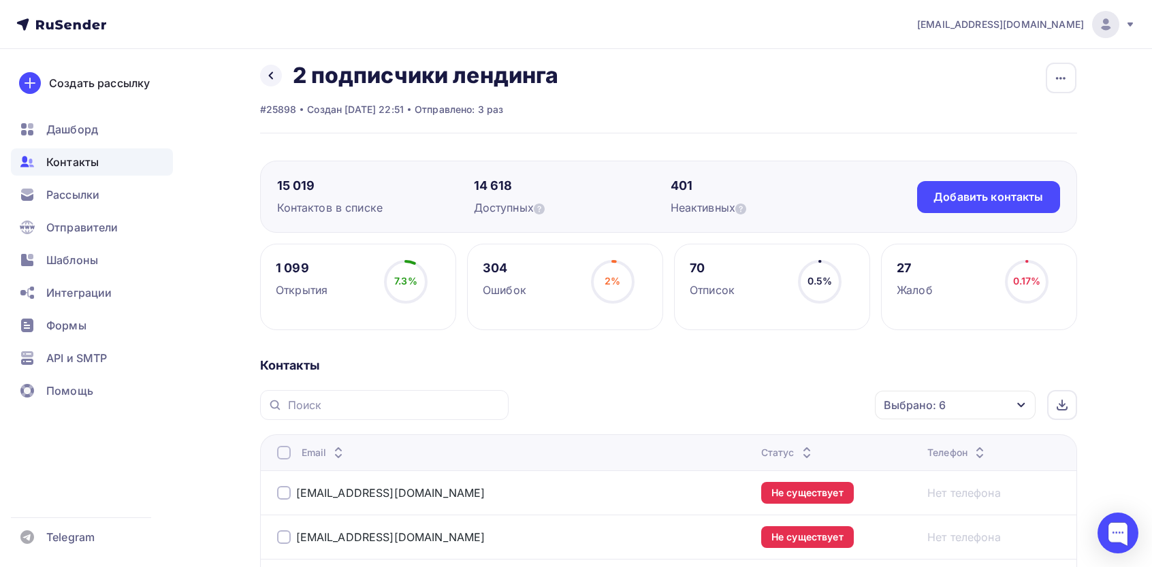
scroll to position [0, 0]
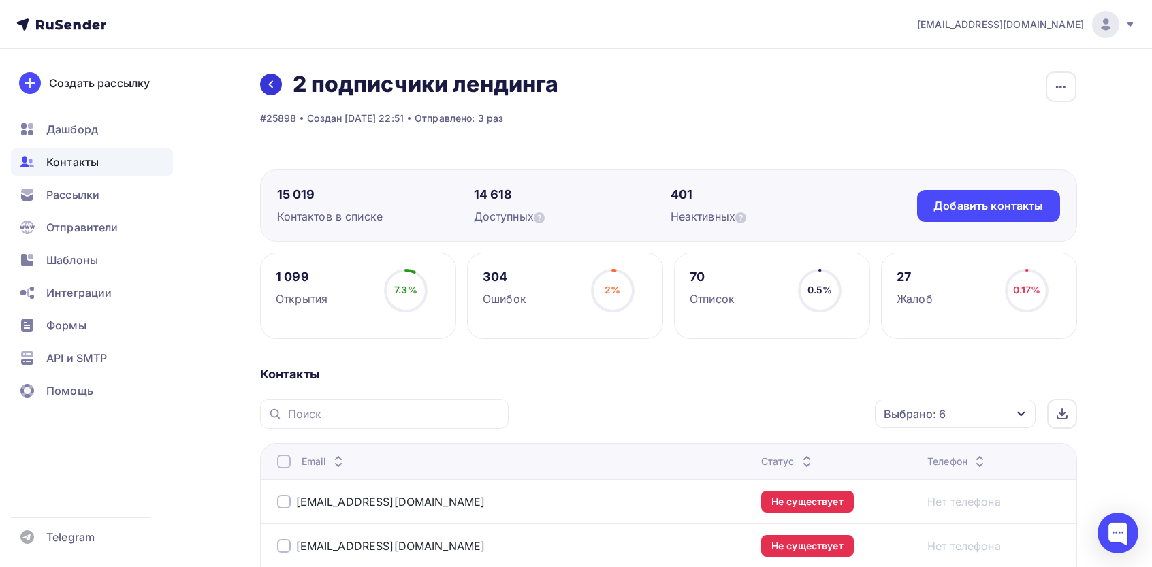
click at [263, 78] on link at bounding box center [271, 85] width 22 height 22
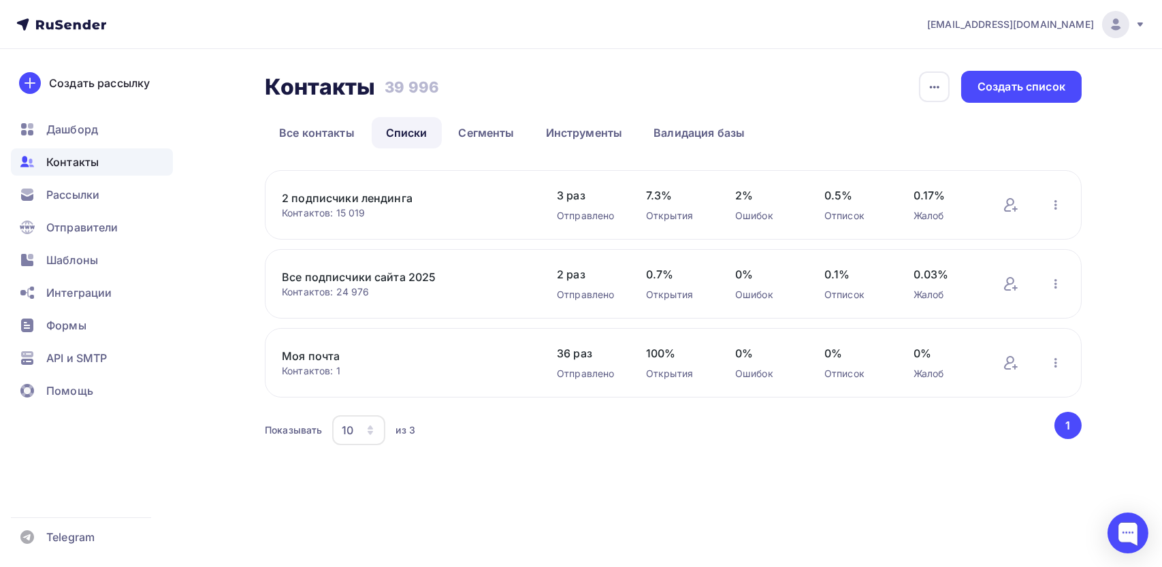
click at [367, 286] on div "Контактов: 24 976" at bounding box center [406, 292] width 248 height 14
click at [376, 277] on link "Все подписчики сайта 2025" at bounding box center [397, 277] width 231 height 16
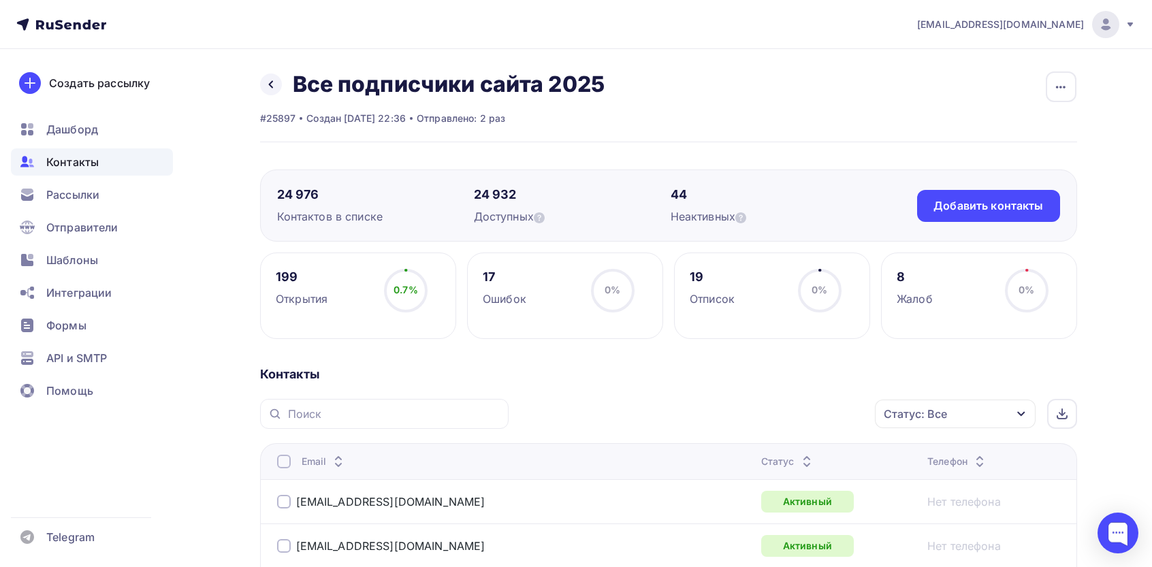
click at [563, 419] on div "Статус: Все" at bounding box center [955, 414] width 161 height 29
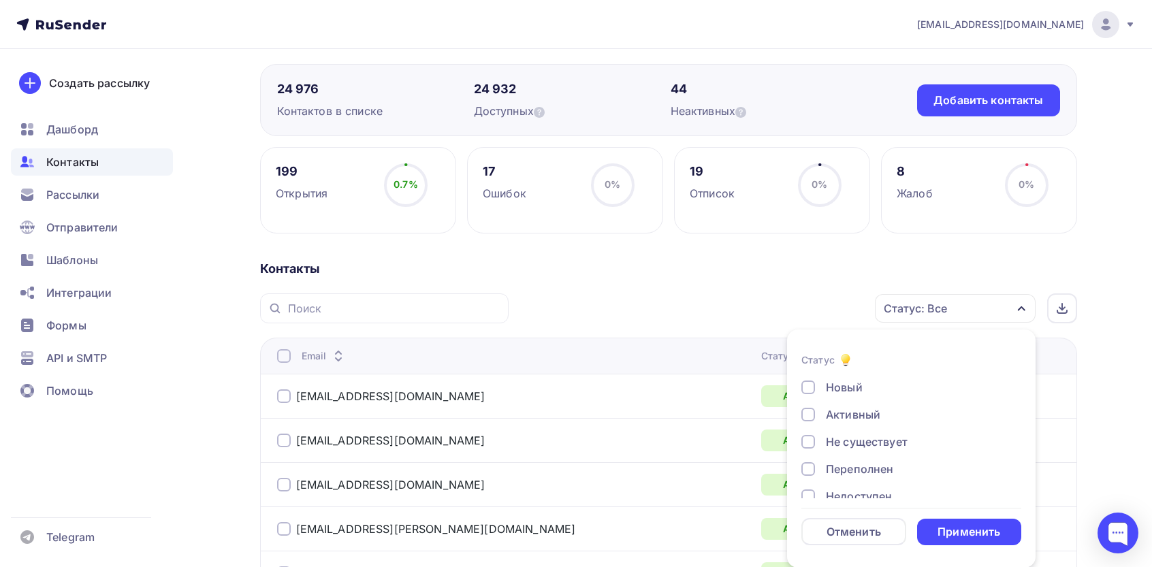
scroll to position [98, 0]
click at [563, 403] on div "Недоступен" at bounding box center [859, 398] width 66 height 16
click at [563, 432] on div "Отписан" at bounding box center [849, 425] width 47 height 16
click at [563, 449] on div "Отписан вручную" at bounding box center [875, 452] width 98 height 16
click at [563, 480] on div "Жалоба" at bounding box center [847, 480] width 43 height 16
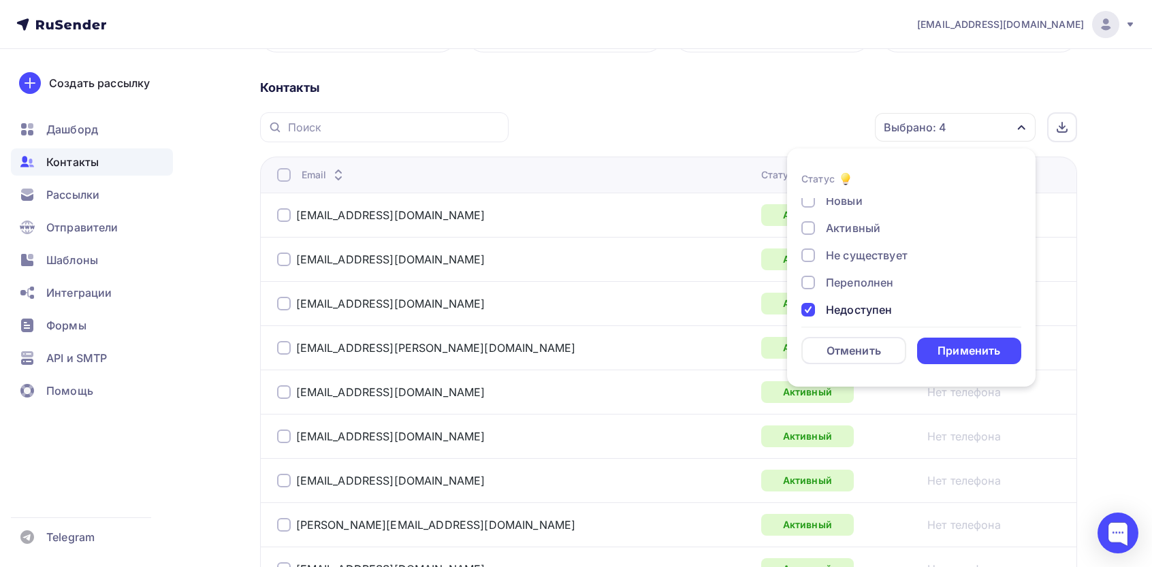
scroll to position [0, 0]
click at [563, 290] on div "Переполнен" at bounding box center [859, 288] width 67 height 16
click at [563, 259] on div "Не существует" at bounding box center [867, 261] width 82 height 16
click at [563, 350] on div "Применить" at bounding box center [968, 351] width 63 height 16
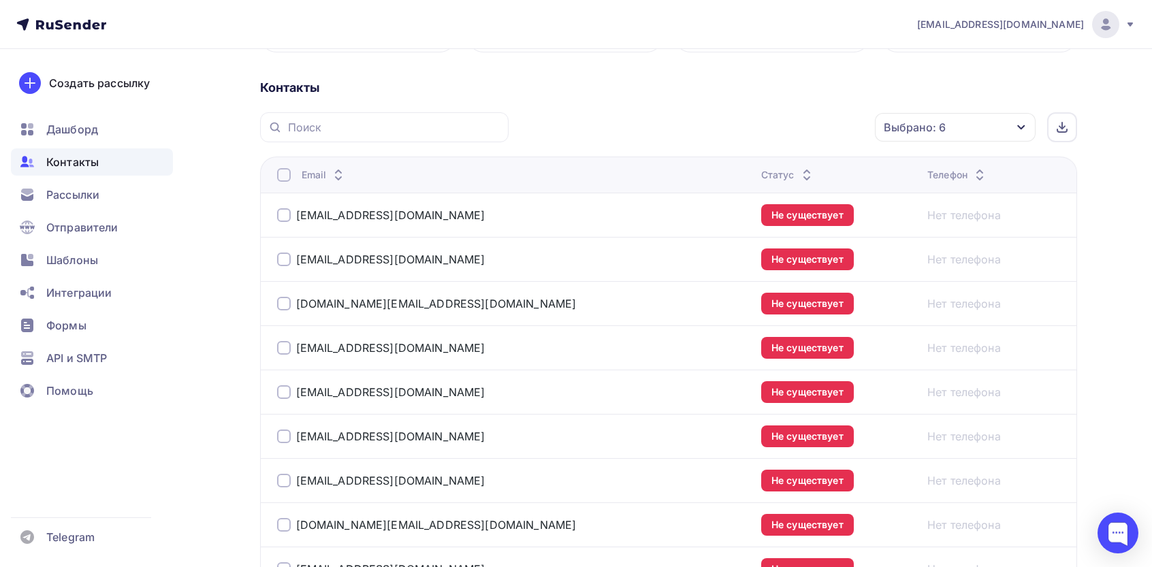
click at [283, 173] on div at bounding box center [284, 175] width 14 height 14
click at [285, 170] on div at bounding box center [284, 175] width 14 height 14
click at [563, 129] on icon at bounding box center [1061, 127] width 11 height 11
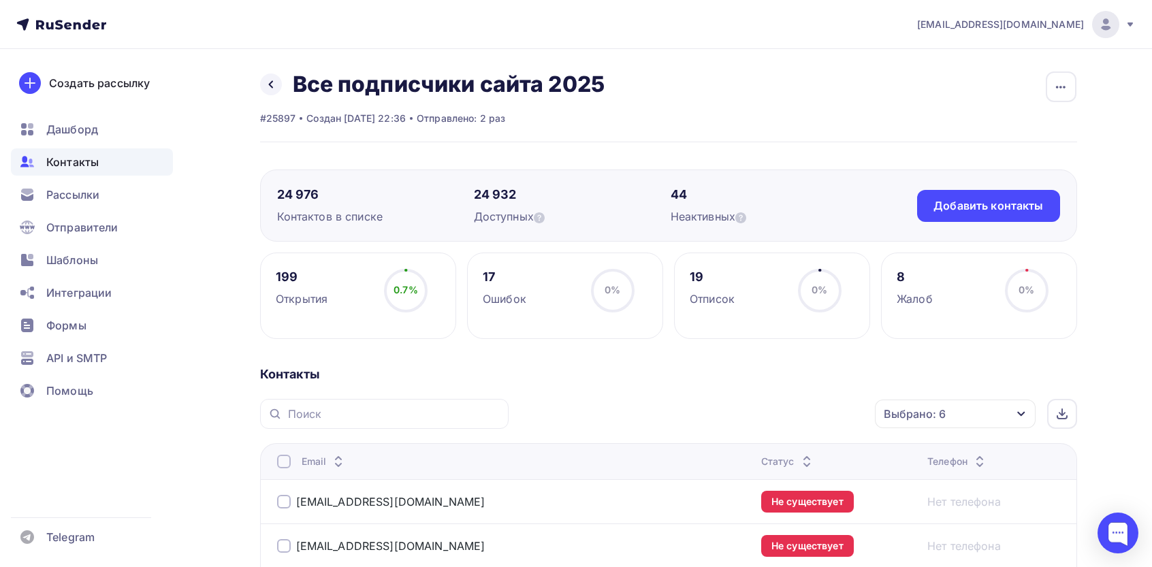
drag, startPoint x: 297, startPoint y: 268, endPoint x: 285, endPoint y: 265, distance: 11.9
click at [297, 269] on div "199" at bounding box center [302, 277] width 52 height 16
click at [278, 78] on link at bounding box center [271, 85] width 22 height 22
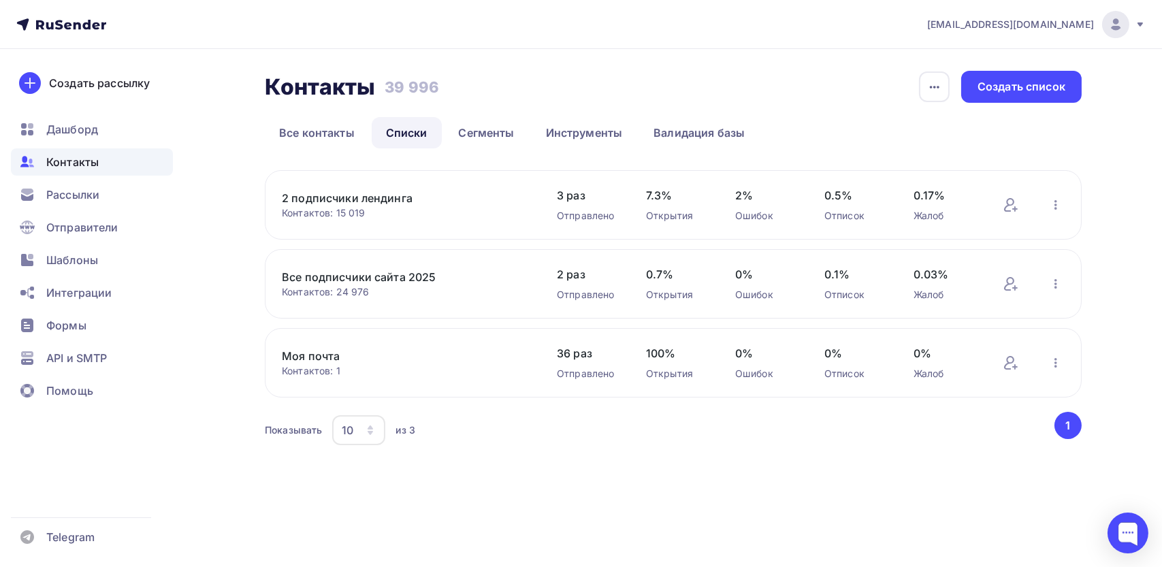
click at [342, 197] on link "2 подписчики лендинга" at bounding box center [397, 198] width 231 height 16
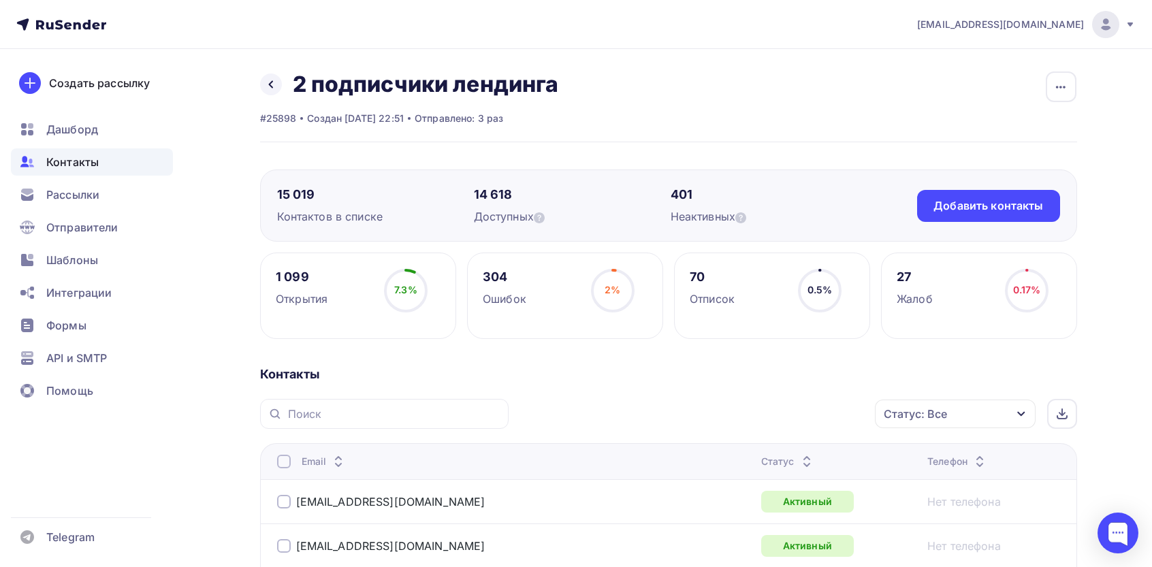
click at [563, 414] on div "Статус: Все" at bounding box center [955, 414] width 161 height 29
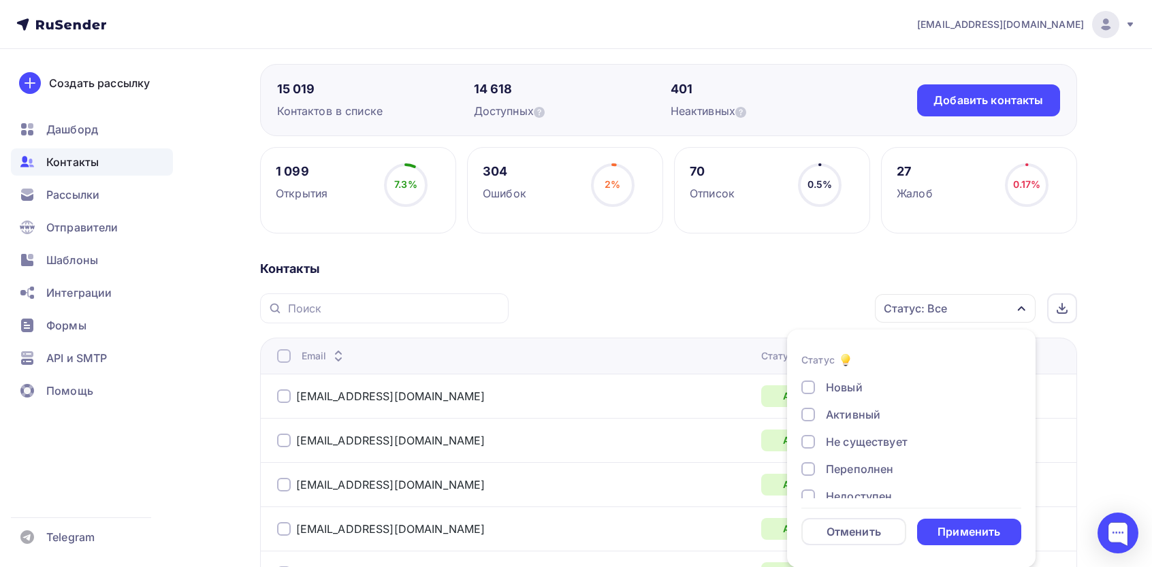
click at [563, 442] on div "Не существует" at bounding box center [867, 442] width 82 height 16
click at [563, 467] on div "Переполнен" at bounding box center [859, 469] width 67 height 16
click at [563, 493] on div "Недоступен" at bounding box center [859, 496] width 66 height 16
click at [563, 434] on div "Новый Активный Не существует Переполнен Недоступен Отписан Отписан вручную [GEO…" at bounding box center [911, 384] width 220 height 207
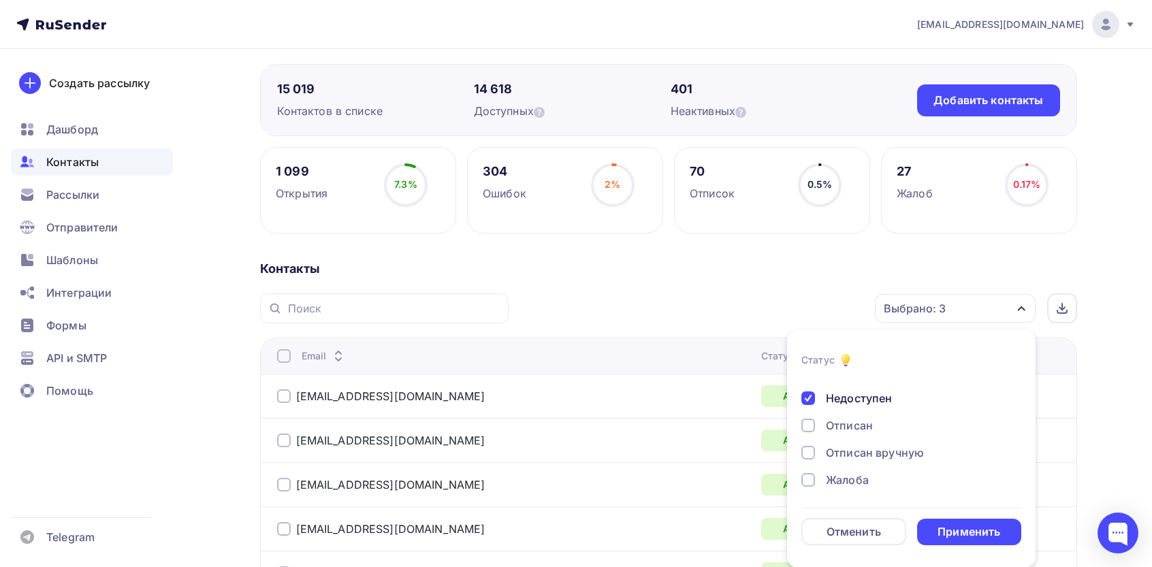
click at [563, 427] on div "Отписан" at bounding box center [849, 425] width 47 height 16
click at [563, 447] on div "Отписан вручную" at bounding box center [875, 452] width 98 height 16
click at [563, 474] on div "Жалоба" at bounding box center [847, 480] width 43 height 16
click at [563, 526] on div "Применить" at bounding box center [968, 532] width 63 height 16
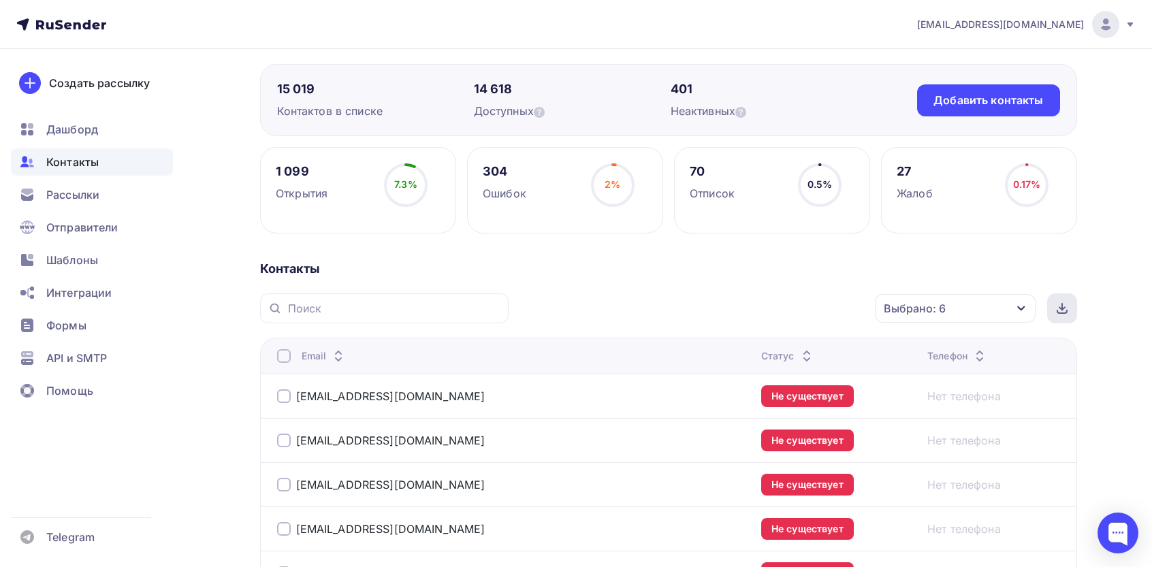
click at [563, 312] on div at bounding box center [1062, 308] width 30 height 30
